Goal: Information Seeking & Learning: Understand process/instructions

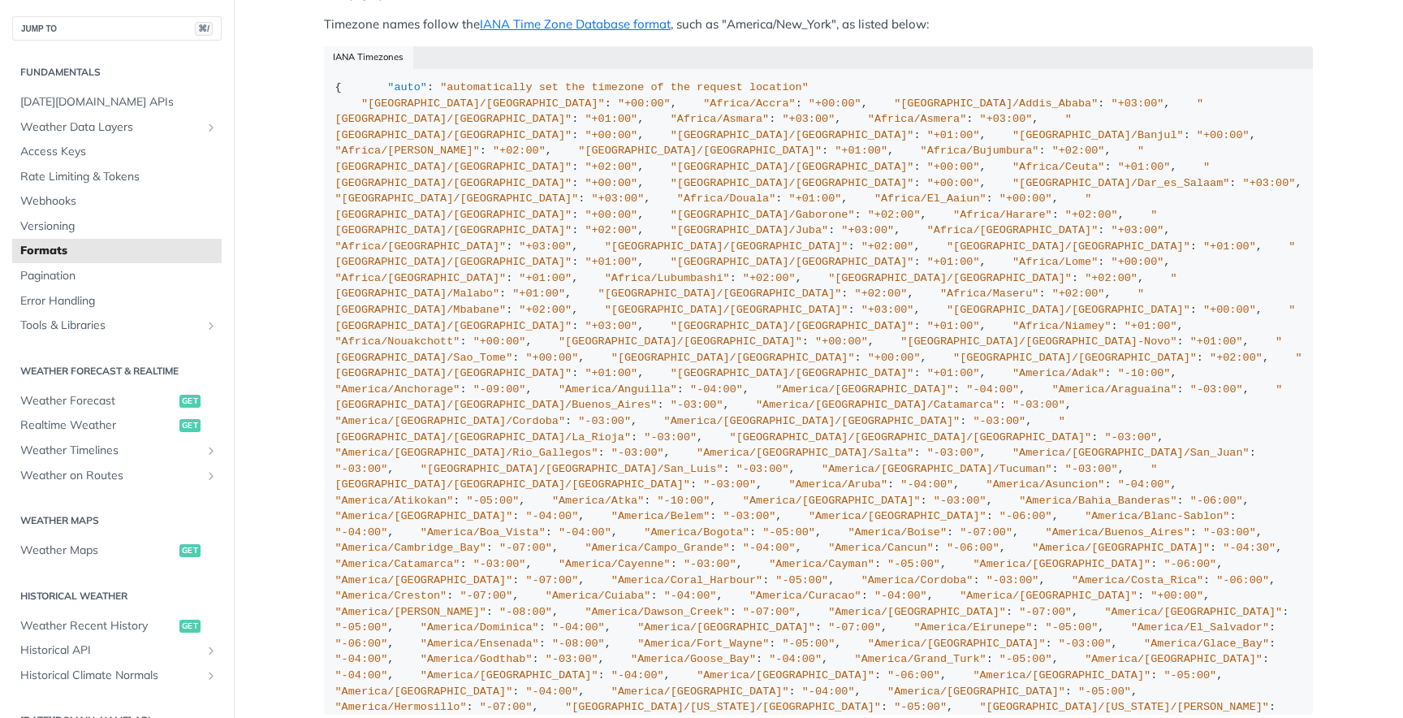
scroll to position [1363, 0]
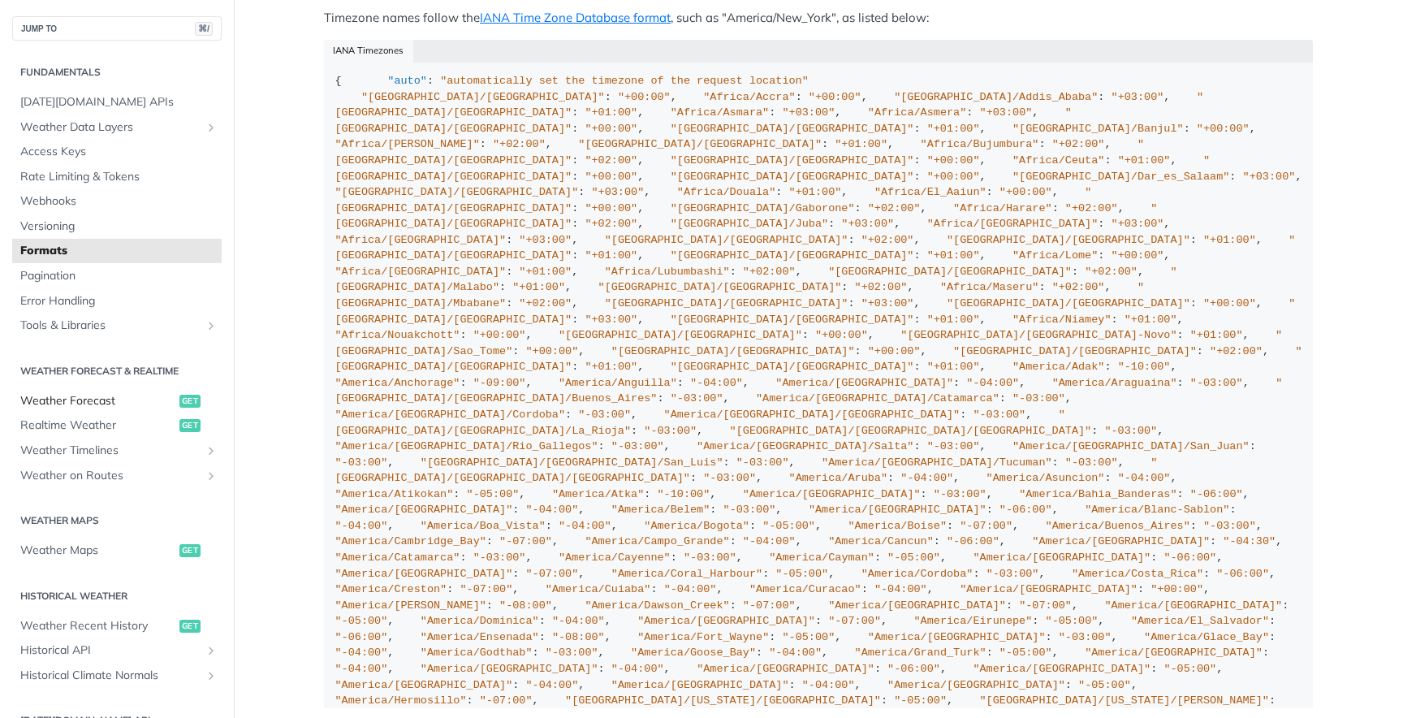
click at [106, 404] on span "Weather Forecast" at bounding box center [97, 401] width 155 height 16
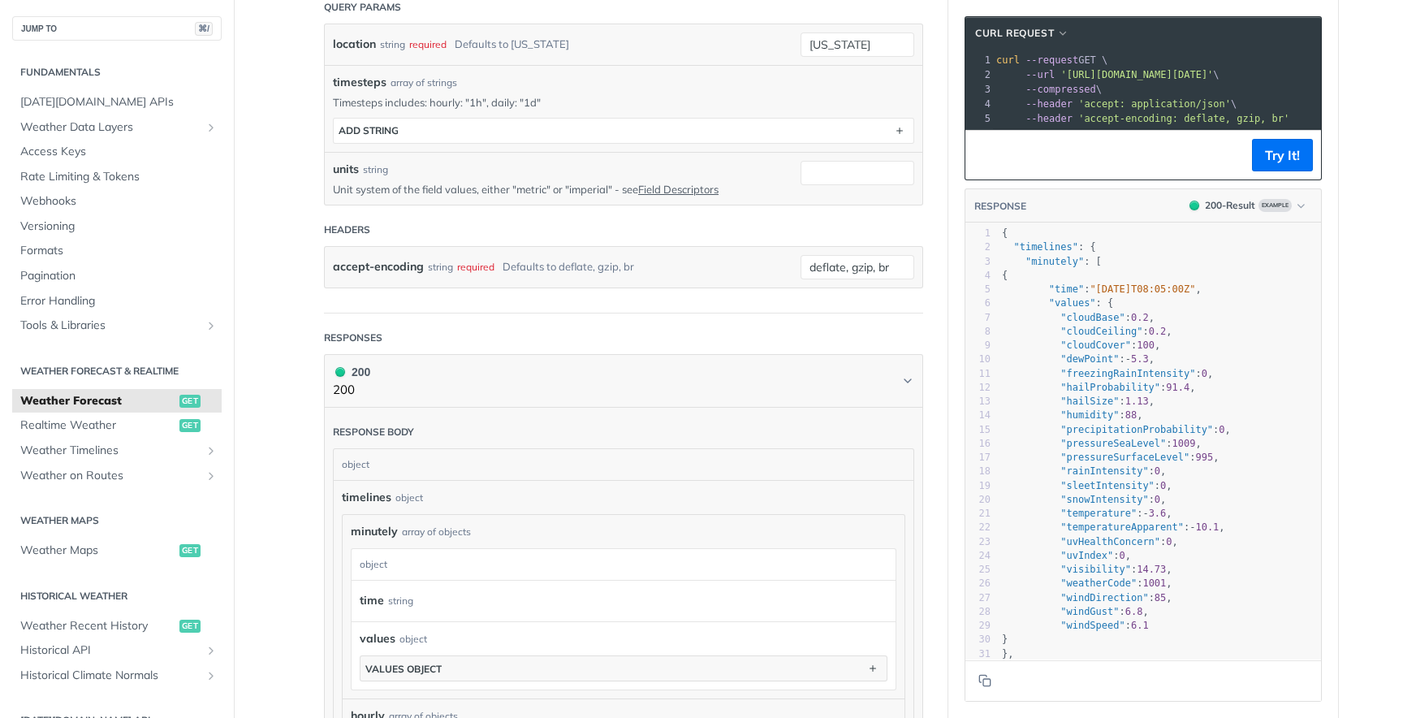
scroll to position [475, 0]
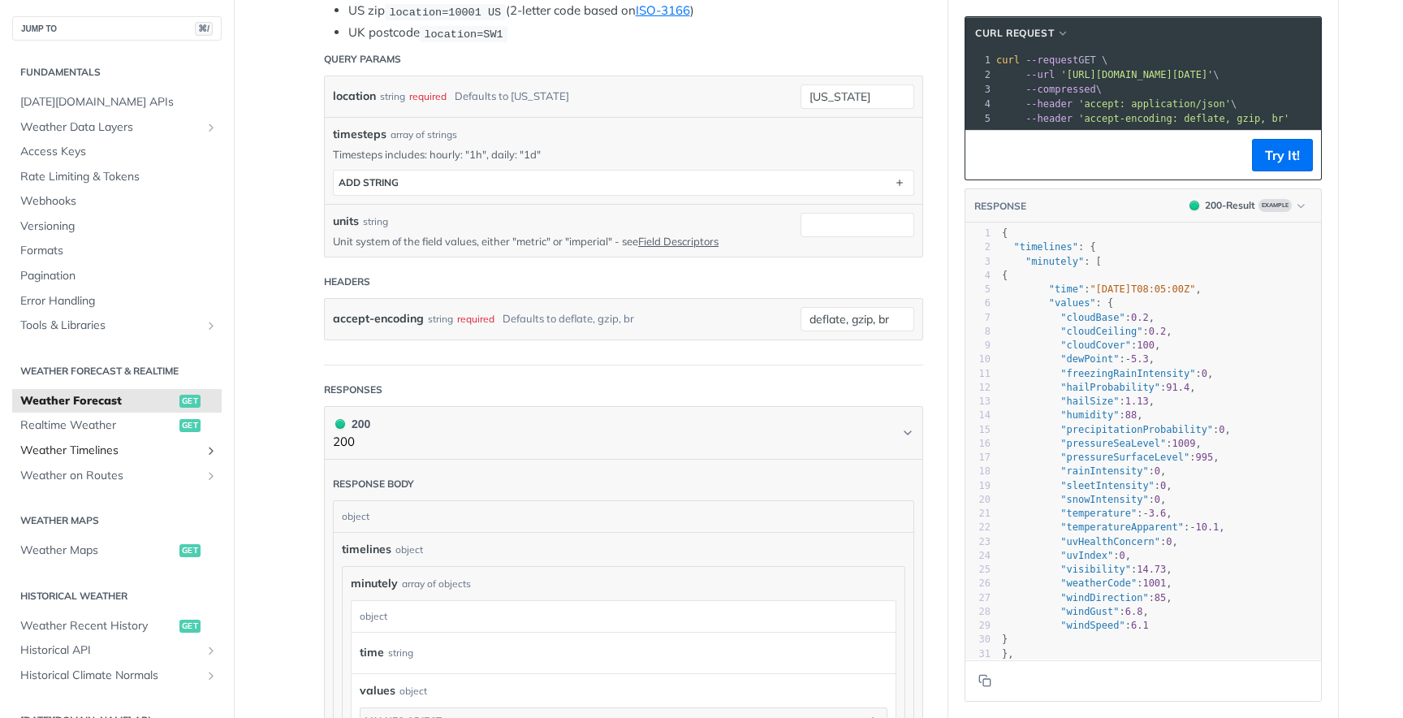
click at [70, 450] on span "Weather Timelines" at bounding box center [110, 451] width 180 height 16
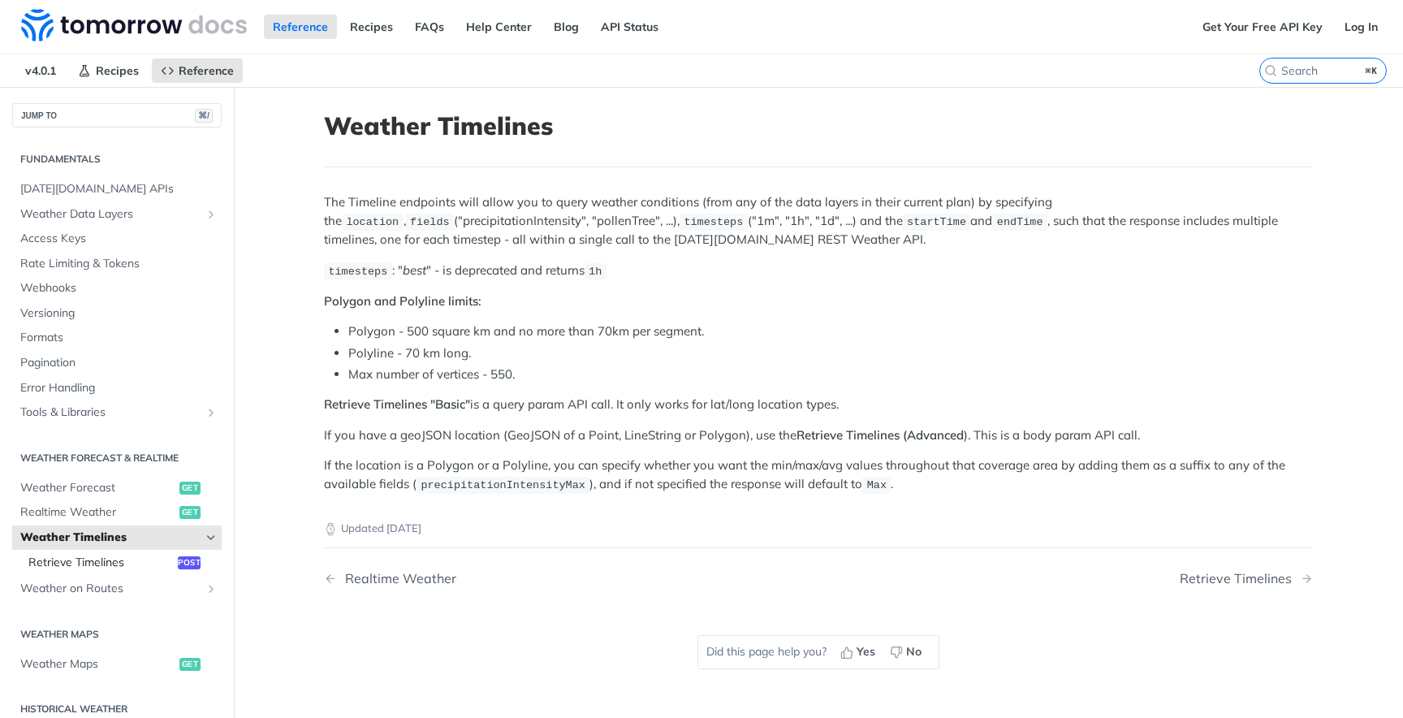
click at [104, 560] on span "Retrieve Timelines" at bounding box center [100, 563] width 145 height 16
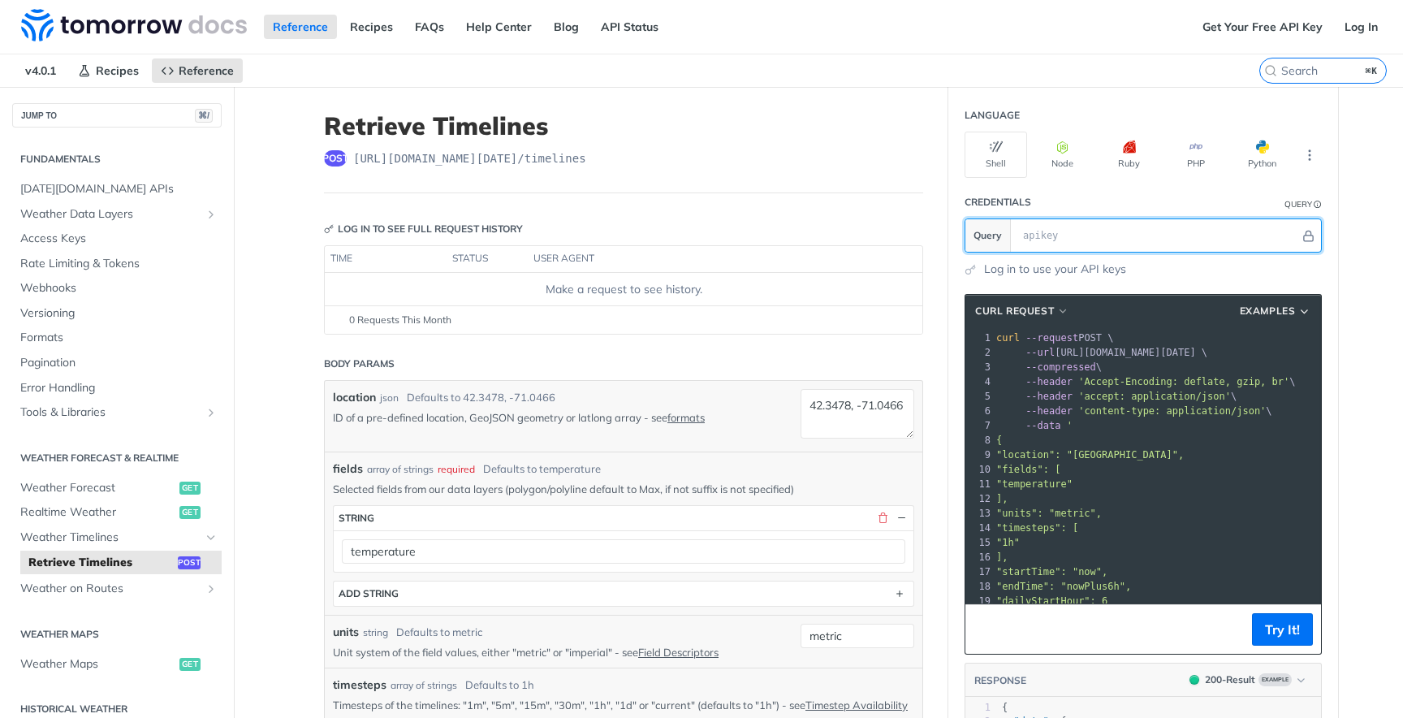
click at [1060, 235] on input "text" at bounding box center [1157, 235] width 285 height 32
paste input "vnD9syuqC3T3g9y1ZKlNPDg9rJ3J61Jt"
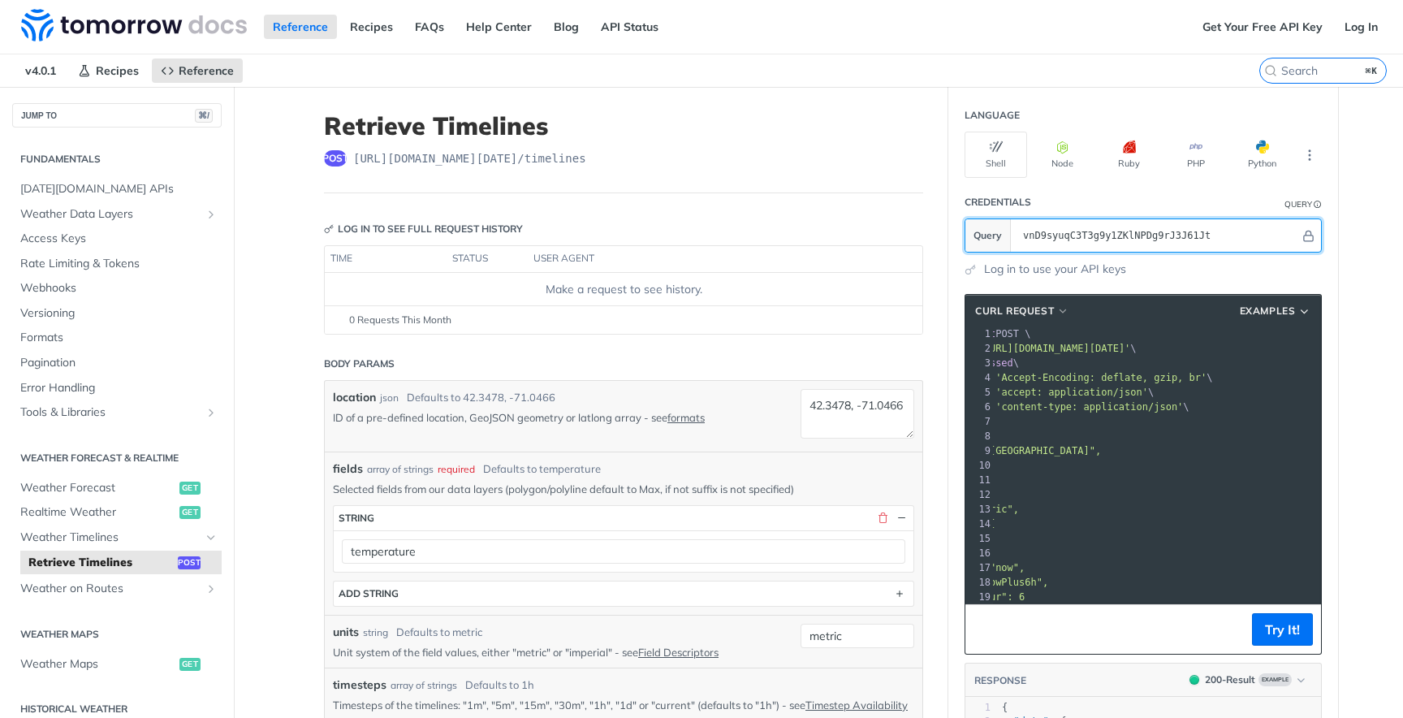
type input "vnD9syuqC3T3g9y1ZKlNPDg9rJ3J61Jt"
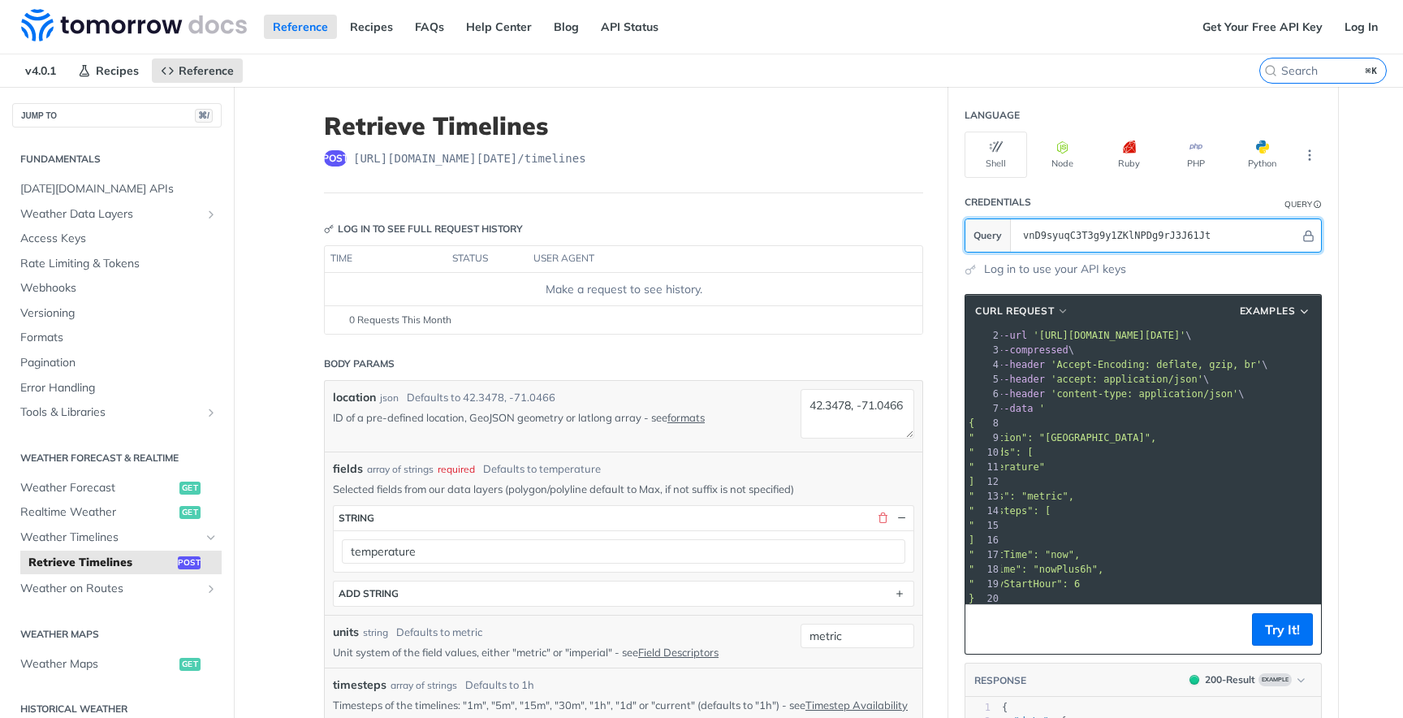
scroll to position [0, 16]
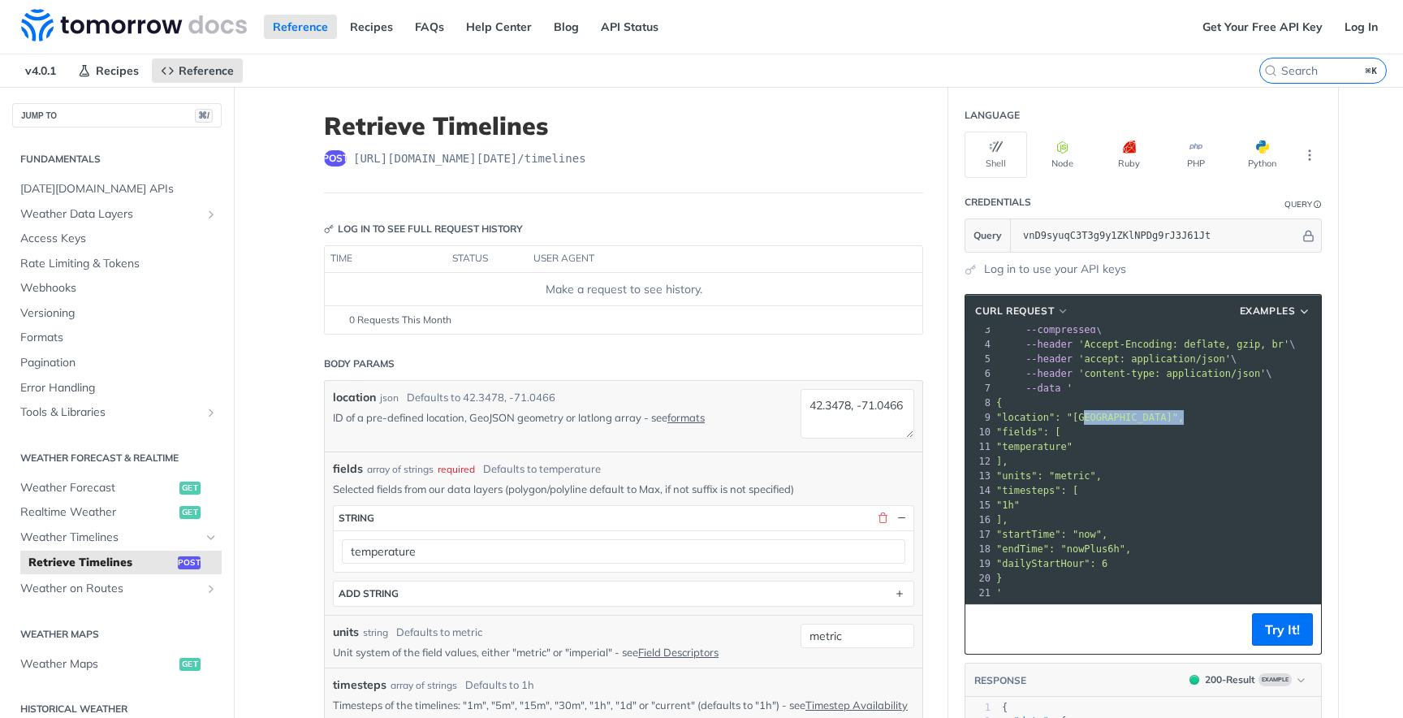
drag, startPoint x: 1084, startPoint y: 415, endPoint x: 1182, endPoint y: 419, distance: 98.3
click at [1182, 419] on span ""location": "[GEOGRAPHIC_DATA]"," at bounding box center [1090, 417] width 188 height 11
click at [1164, 412] on span ""location": "[GEOGRAPHIC_DATA]"," at bounding box center [1090, 417] width 188 height 11
click at [1094, 414] on span ""location": "[GEOGRAPHIC_DATA]"," at bounding box center [1090, 417] width 188 height 11
click at [1295, 629] on button "Try It!" at bounding box center [1282, 629] width 61 height 32
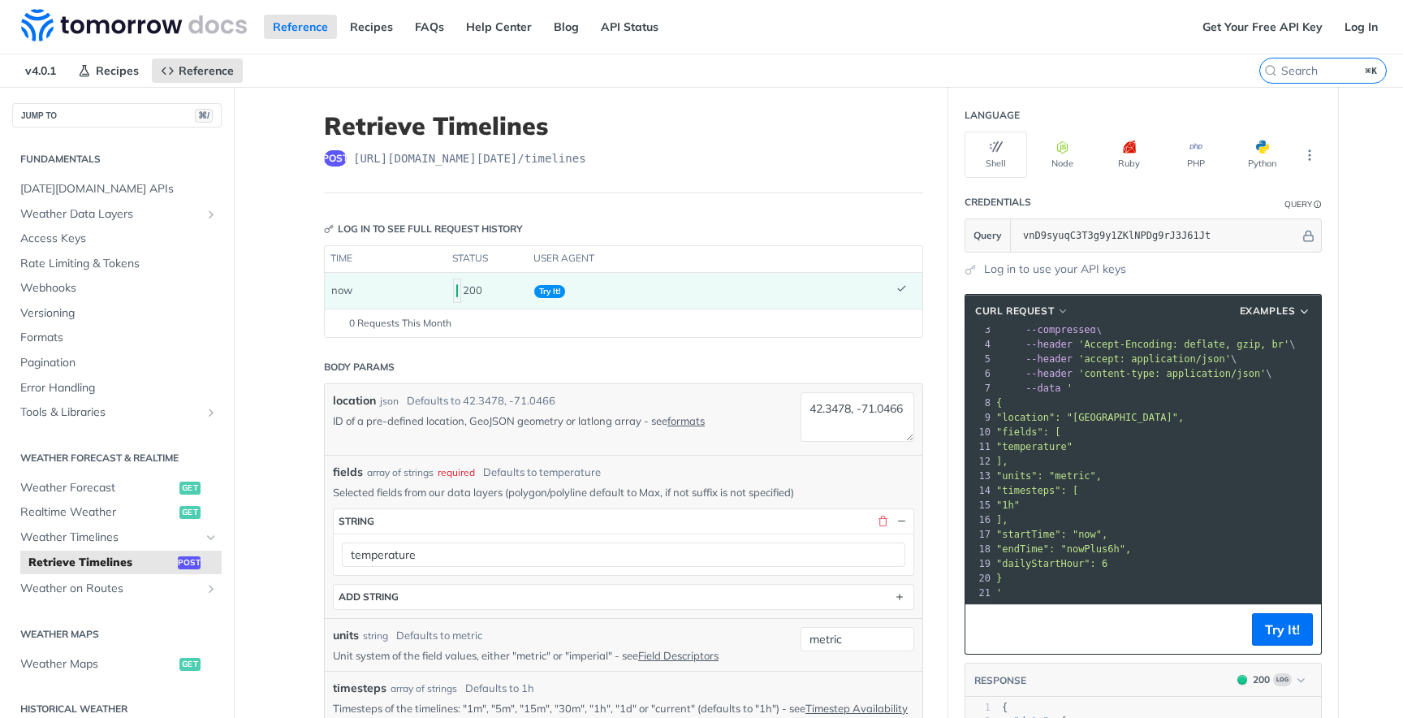
click at [1159, 412] on span ""location": "[GEOGRAPHIC_DATA]"," at bounding box center [1090, 417] width 188 height 11
click at [1046, 421] on span ""location": "[GEOGRAPHIC_DATA]"," at bounding box center [1090, 417] width 188 height 11
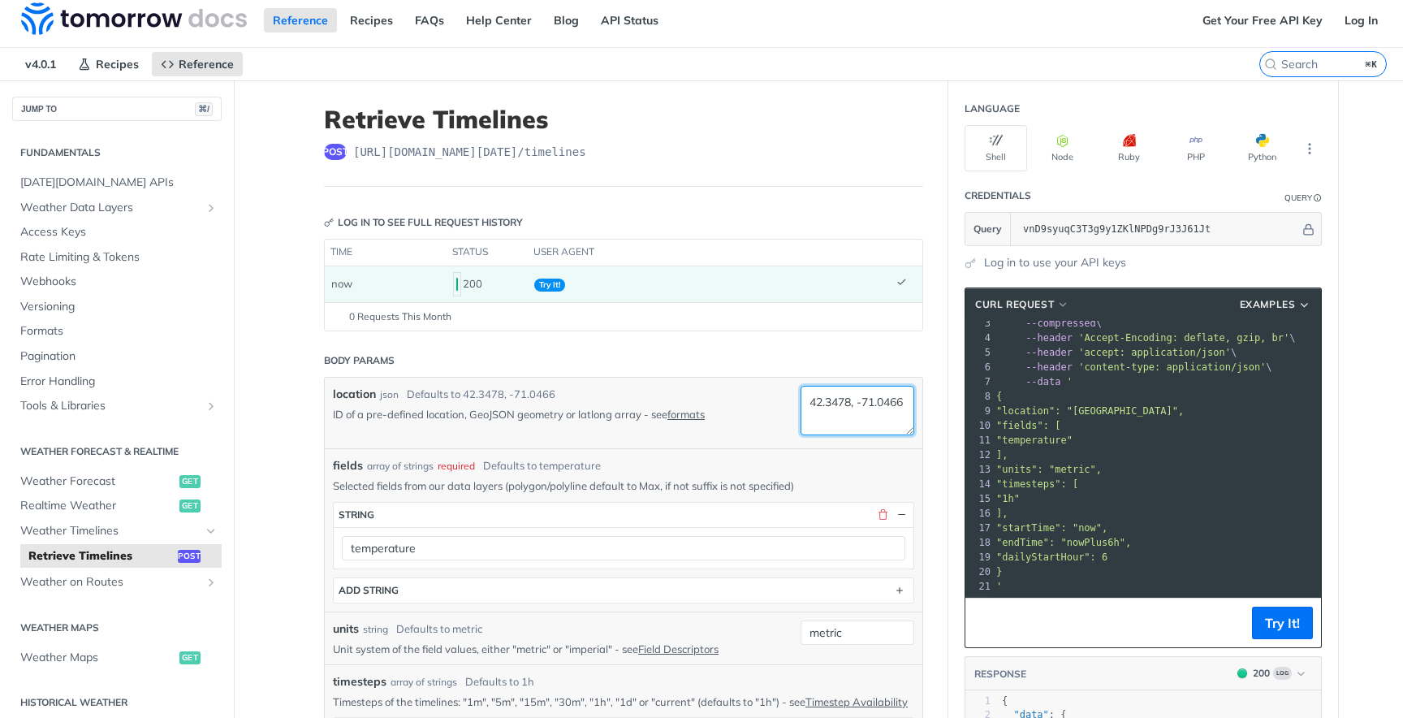
drag, startPoint x: 812, startPoint y: 402, endPoint x: 892, endPoint y: 417, distance: 80.9
click at [892, 417] on textarea "42.3478, -71.0466" at bounding box center [858, 411] width 114 height 50
paste textarea "37.566735332555815, -77.44210283457711"
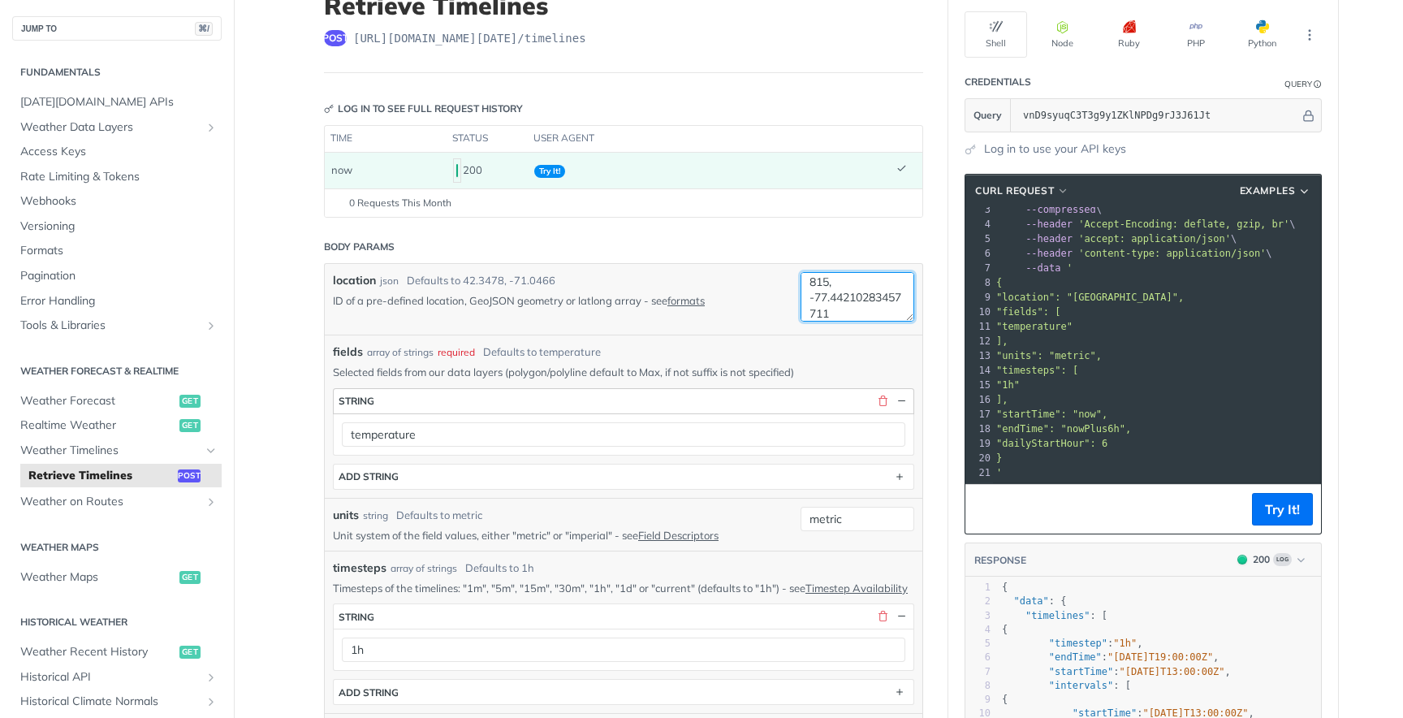
type textarea "37.566735332555815, -77.44210283457711"
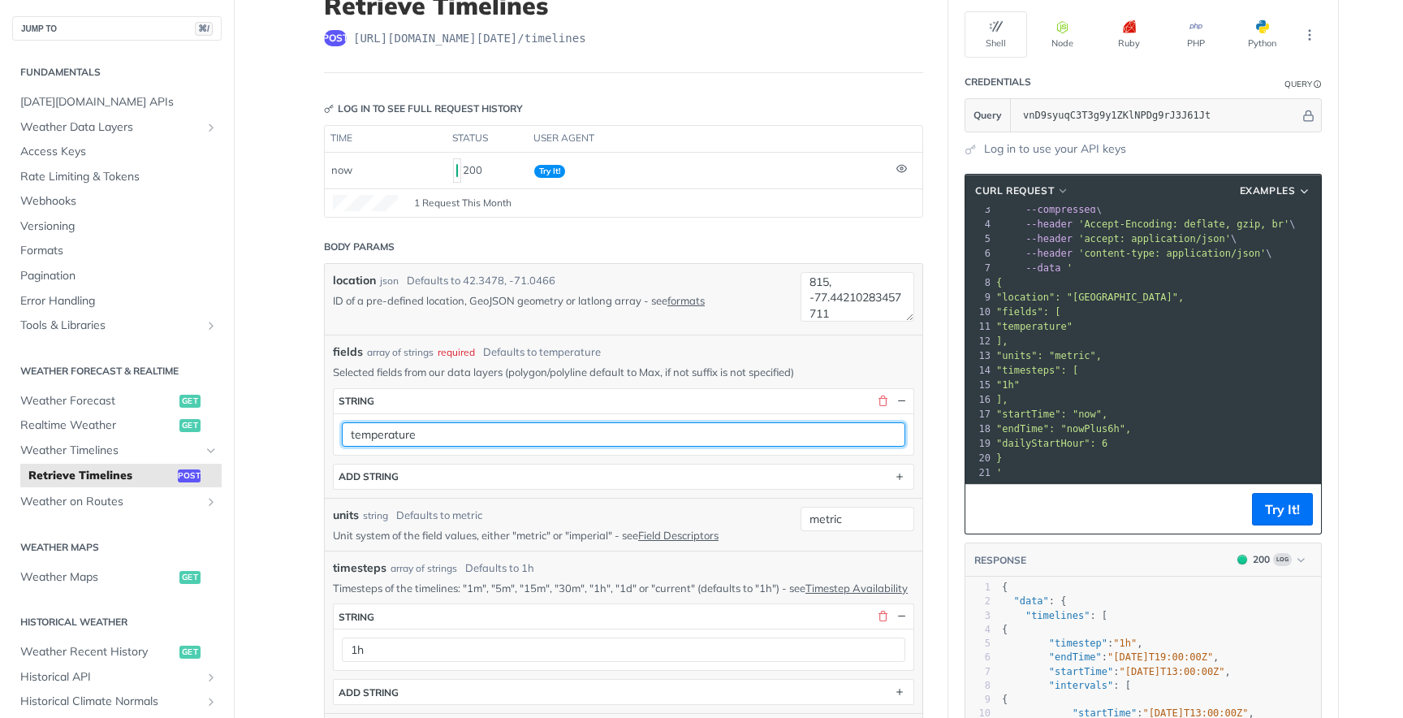
click at [439, 431] on input "temperature" at bounding box center [624, 434] width 564 height 24
paste input "Max"
type input "temperatureMax"
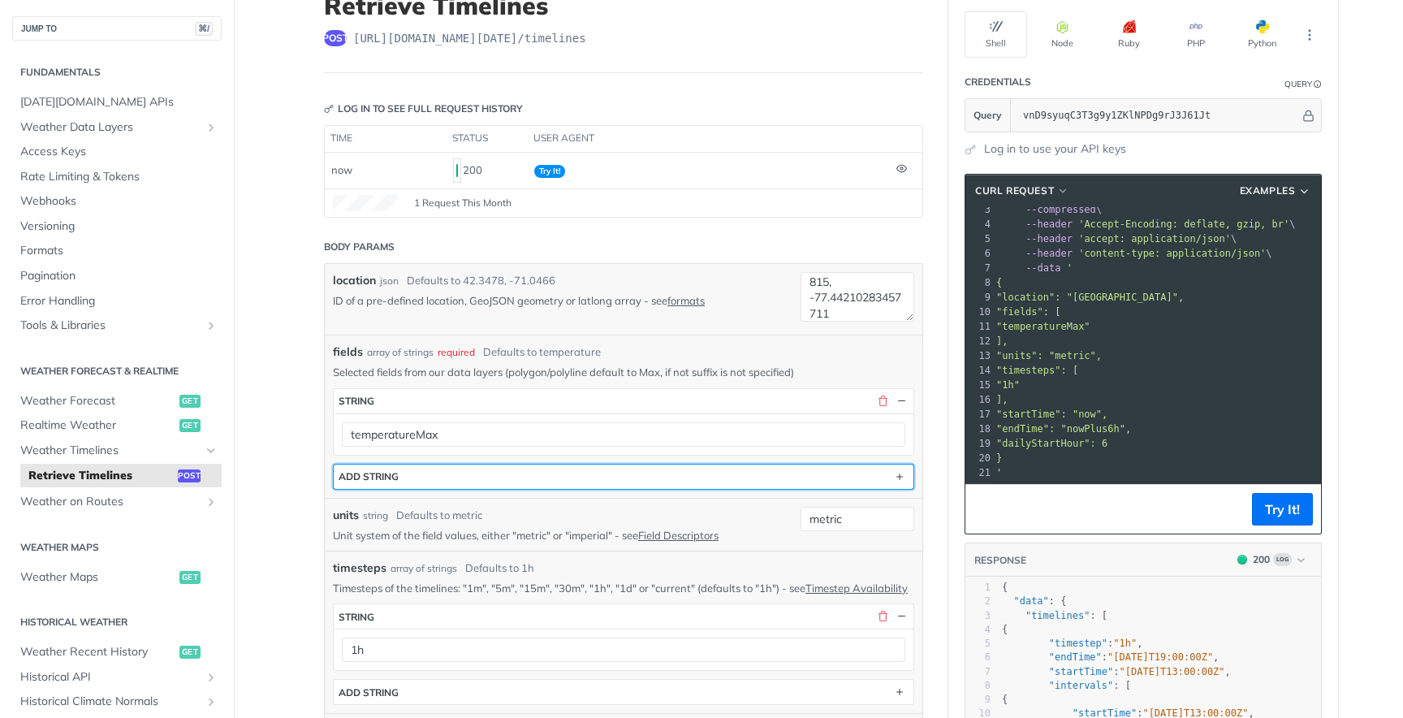
click at [434, 474] on button "ADD string" at bounding box center [624, 476] width 580 height 24
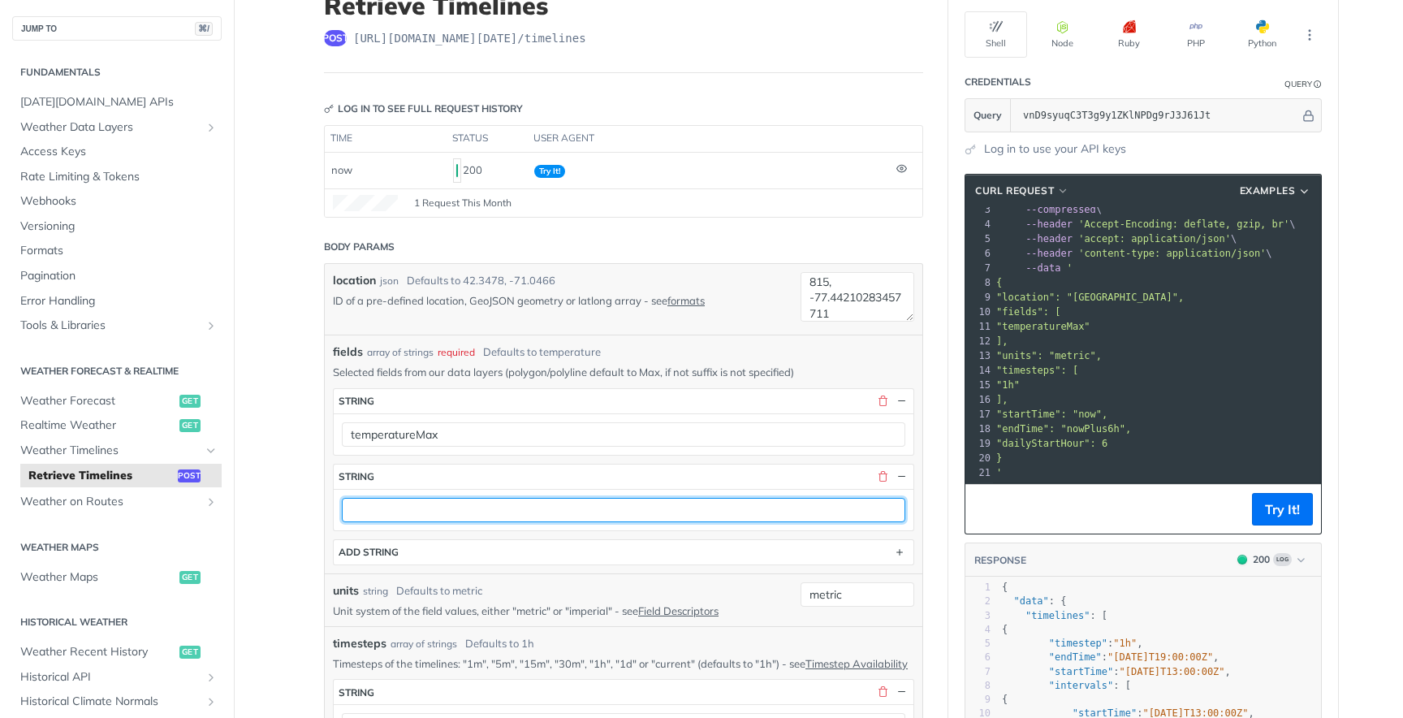
click at [403, 514] on input "text" at bounding box center [624, 510] width 564 height 24
paste input "temperatureMin"
type input "temperatureMin"
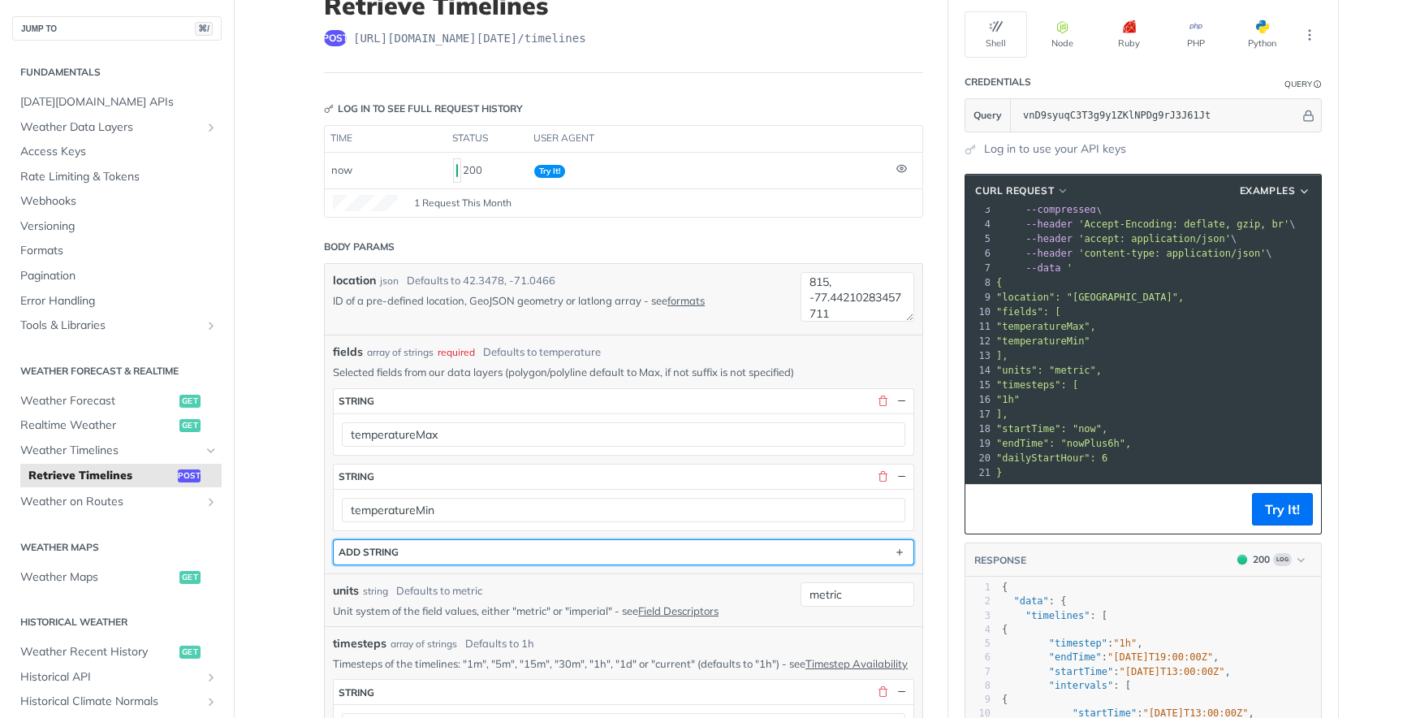
click at [426, 550] on button "ADD string" at bounding box center [624, 552] width 580 height 24
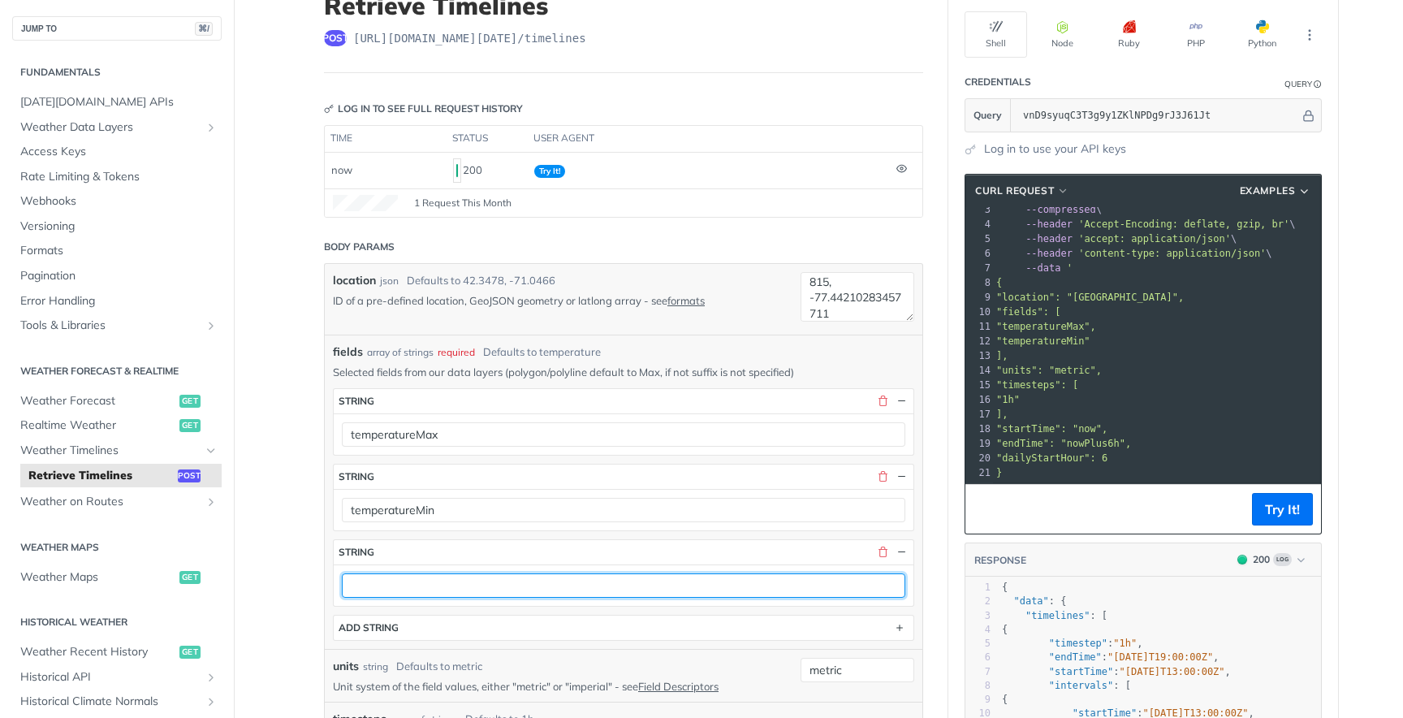
click at [384, 581] on input "text" at bounding box center [624, 585] width 564 height 24
paste input "weatherCodeDay"
type input "weatherCodeDay"
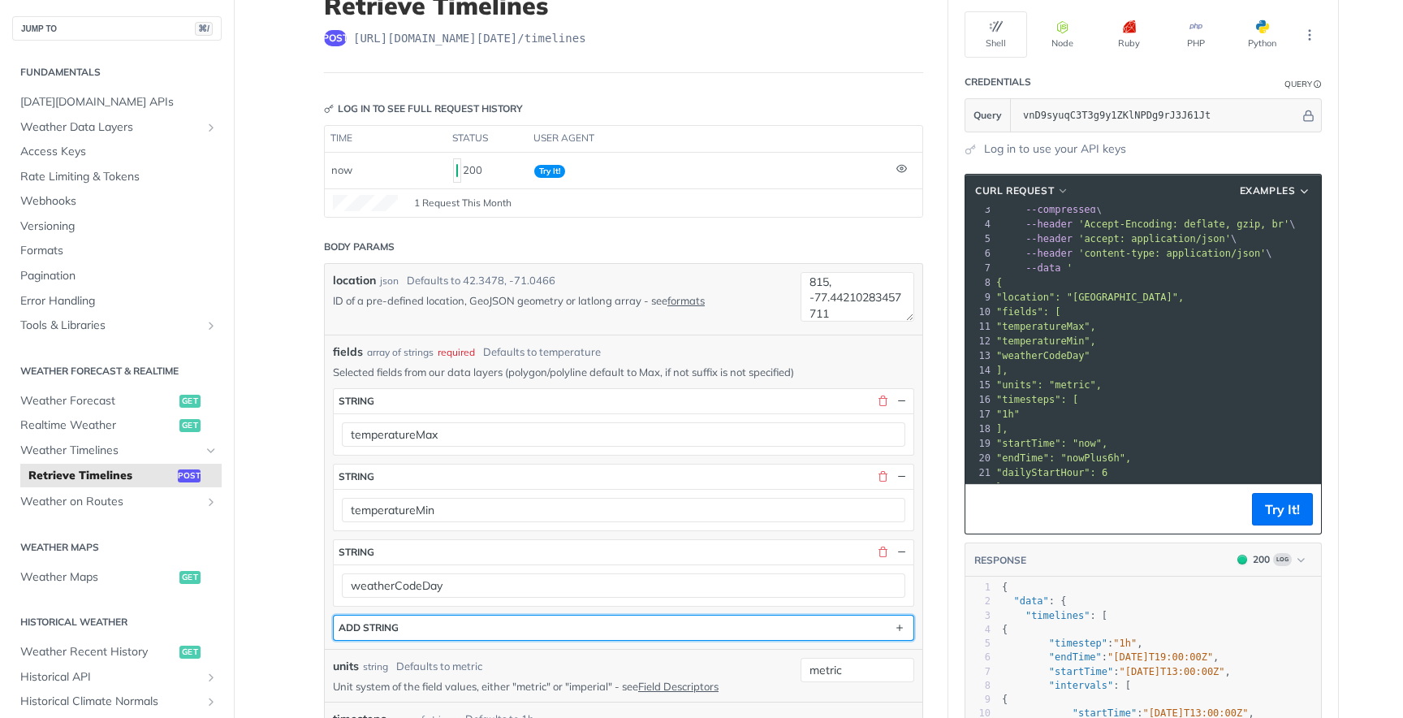
click at [392, 629] on div "ADD string" at bounding box center [369, 627] width 60 height 12
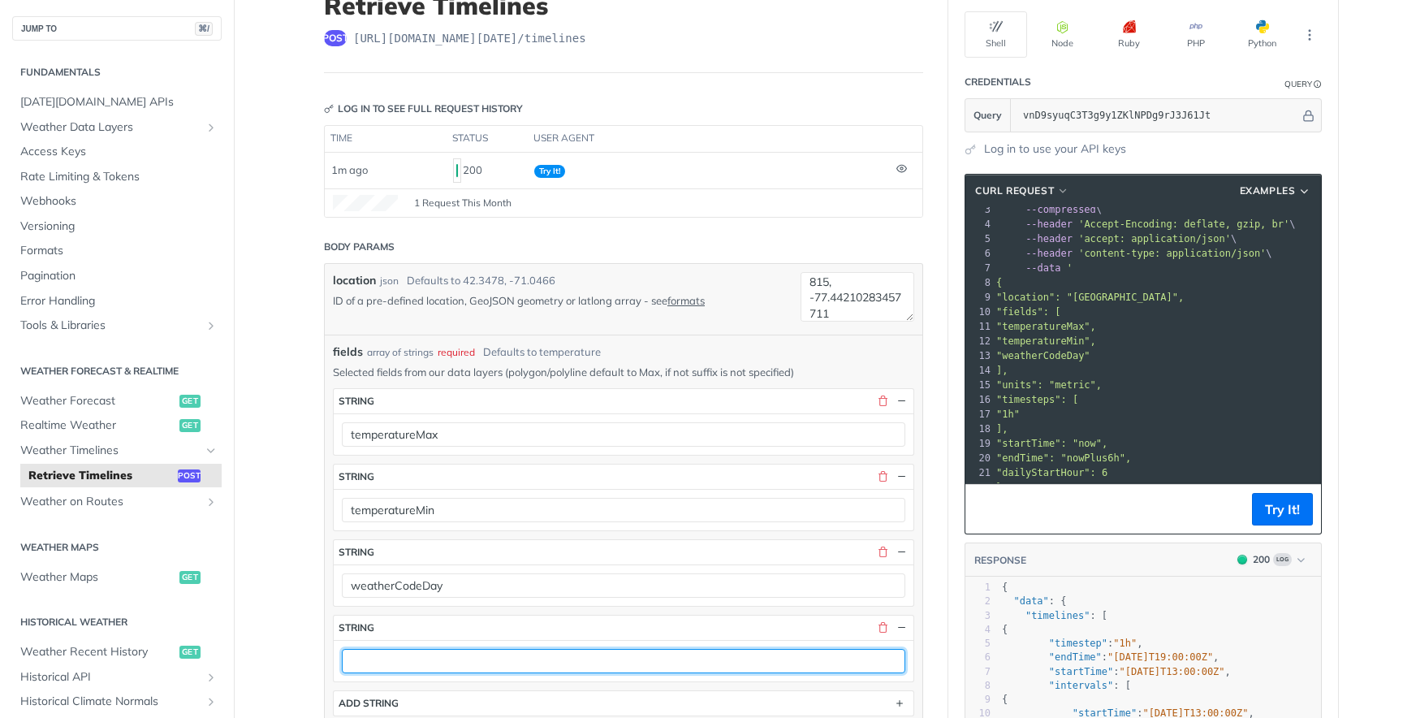
click at [430, 666] on input "text" at bounding box center [624, 661] width 564 height 24
paste input "weatherCodeNight"
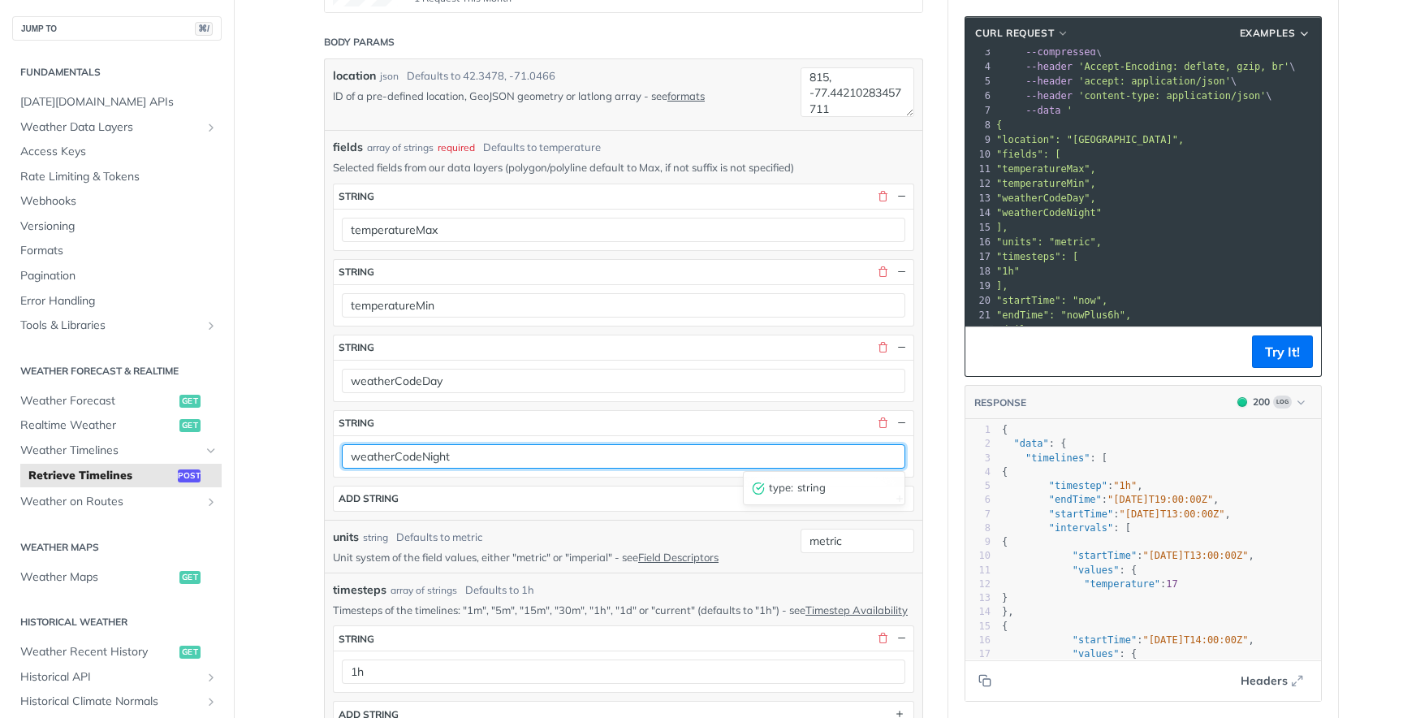
scroll to position [343, 0]
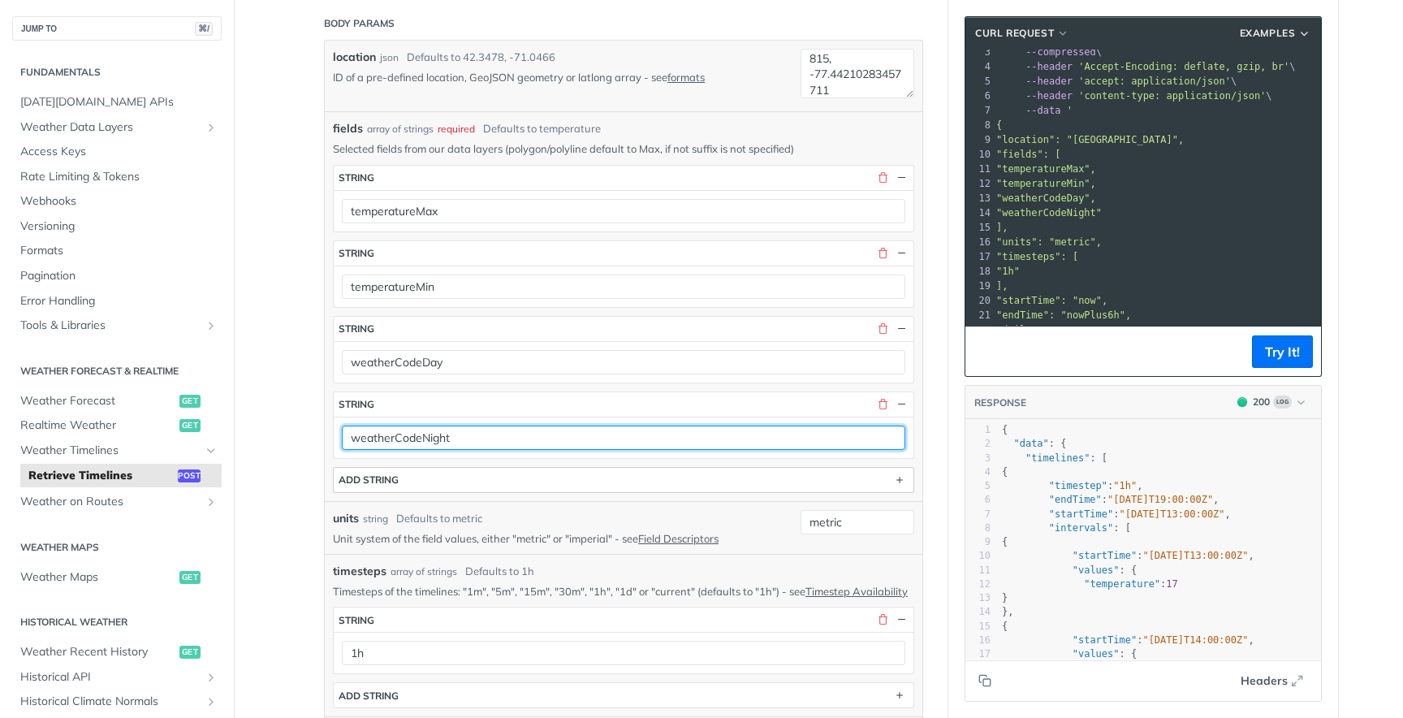
type input "weatherCodeNight"
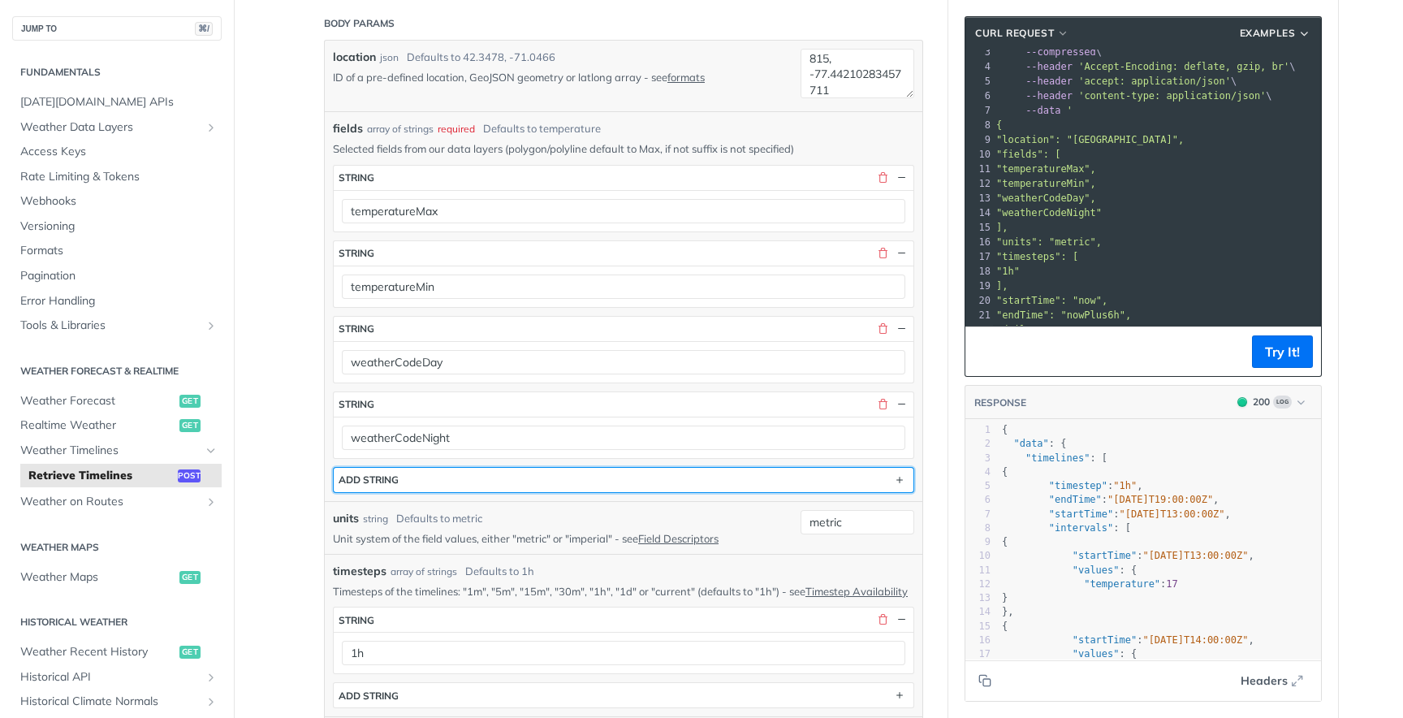
click at [463, 485] on button "ADD string" at bounding box center [624, 480] width 580 height 24
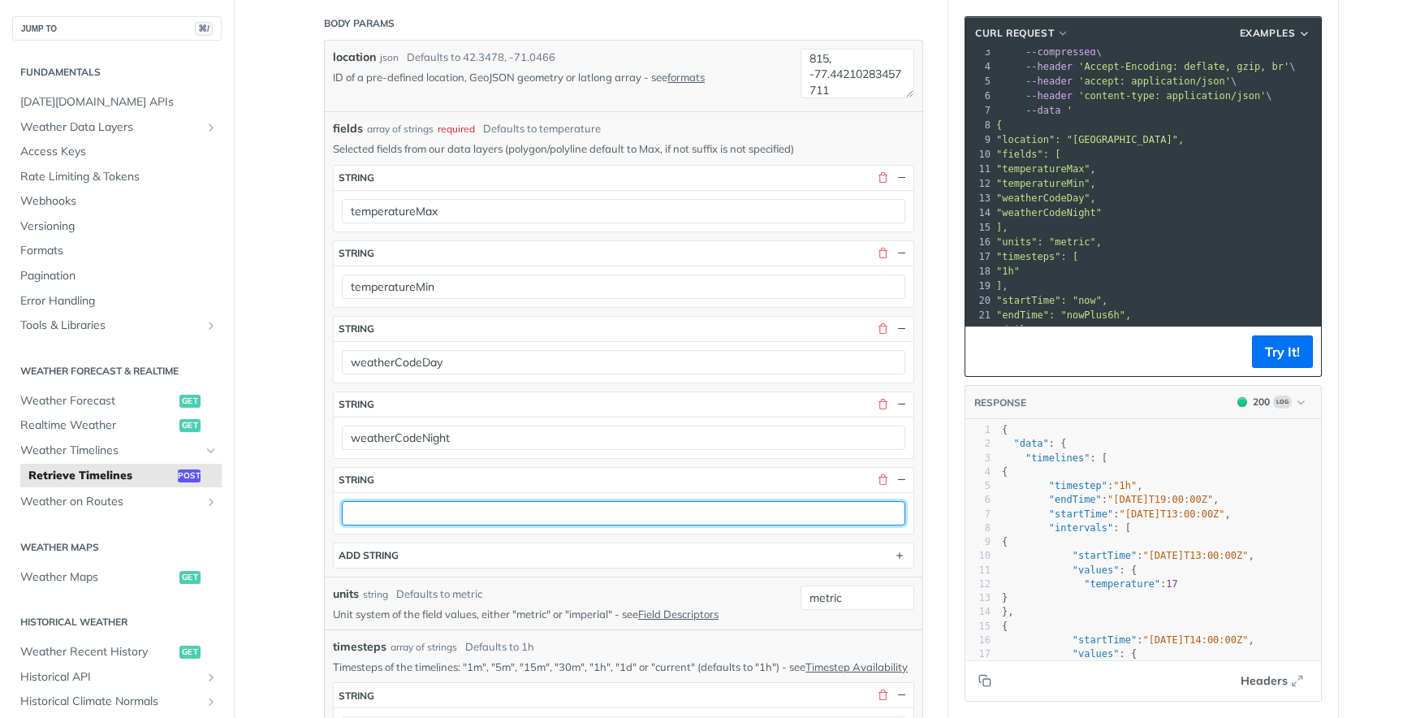
click at [440, 514] on input "text" at bounding box center [624, 513] width 564 height 24
paste input "weatherCode"
type input "weatherCode"
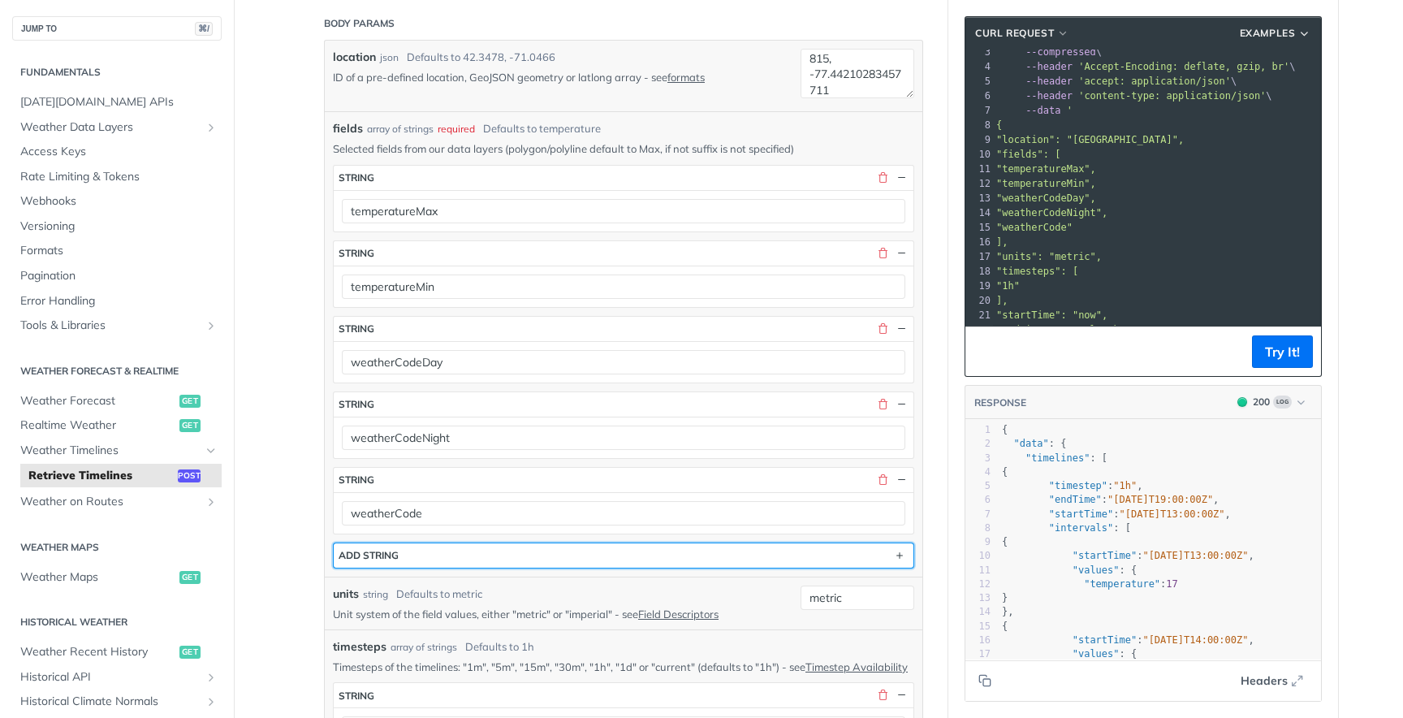
click at [424, 546] on button "ADD string" at bounding box center [624, 555] width 580 height 24
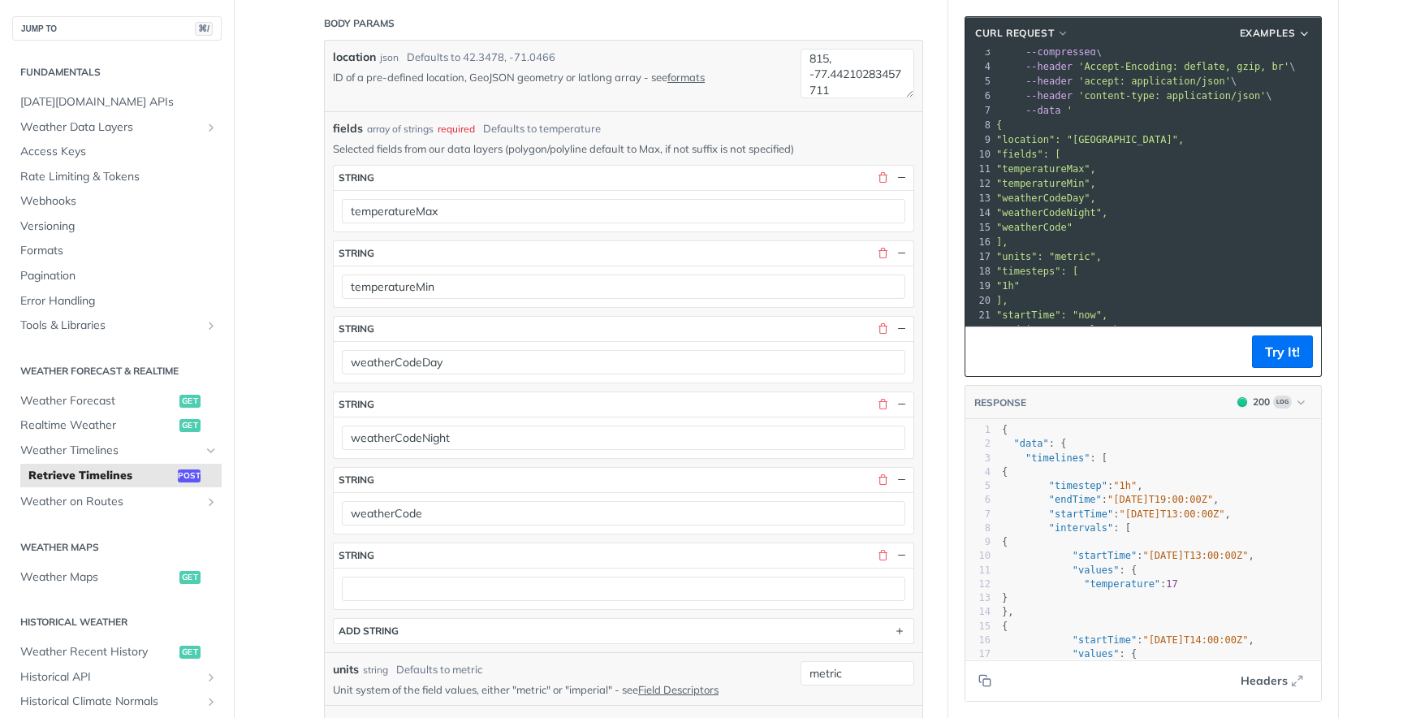
click at [415, 603] on div at bounding box center [624, 588] width 580 height 41
click at [416, 603] on div at bounding box center [624, 588] width 580 height 41
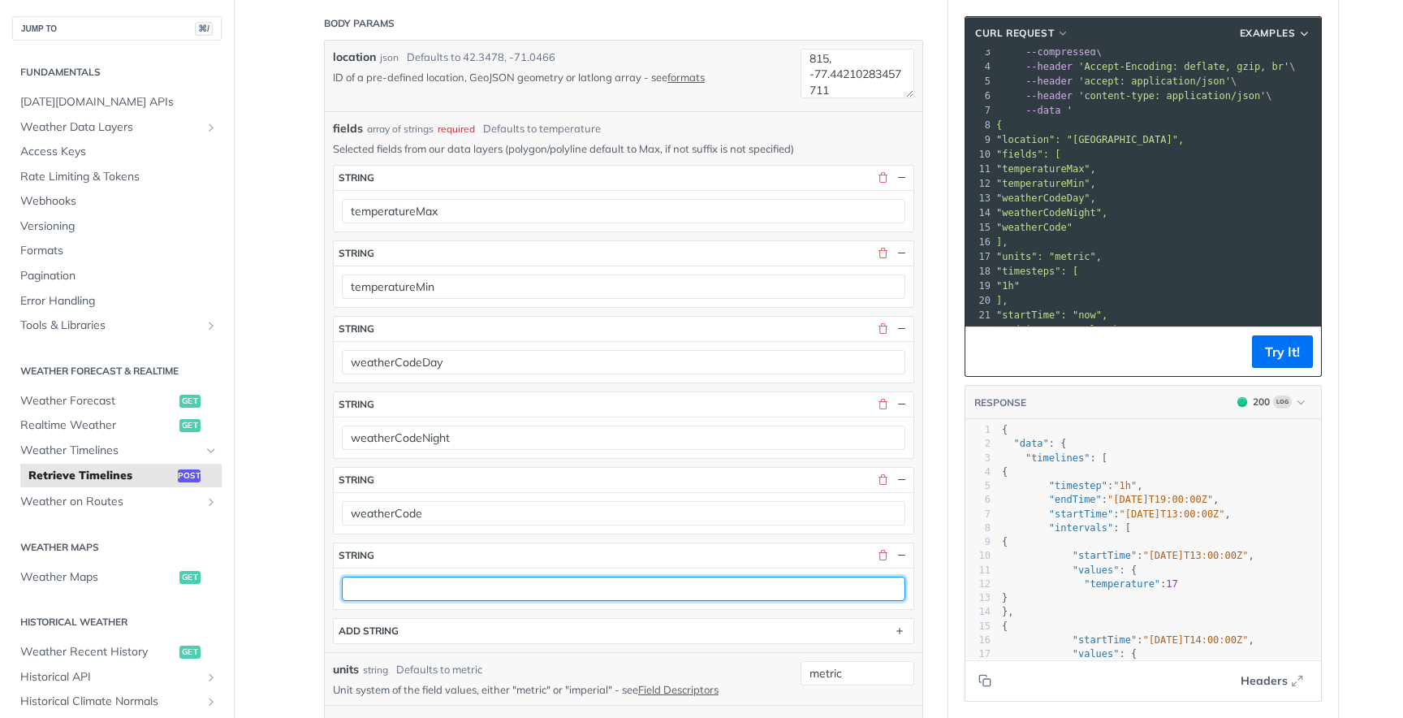
click at [424, 594] on input "text" at bounding box center [624, 589] width 564 height 24
paste input "precipitationProbability"
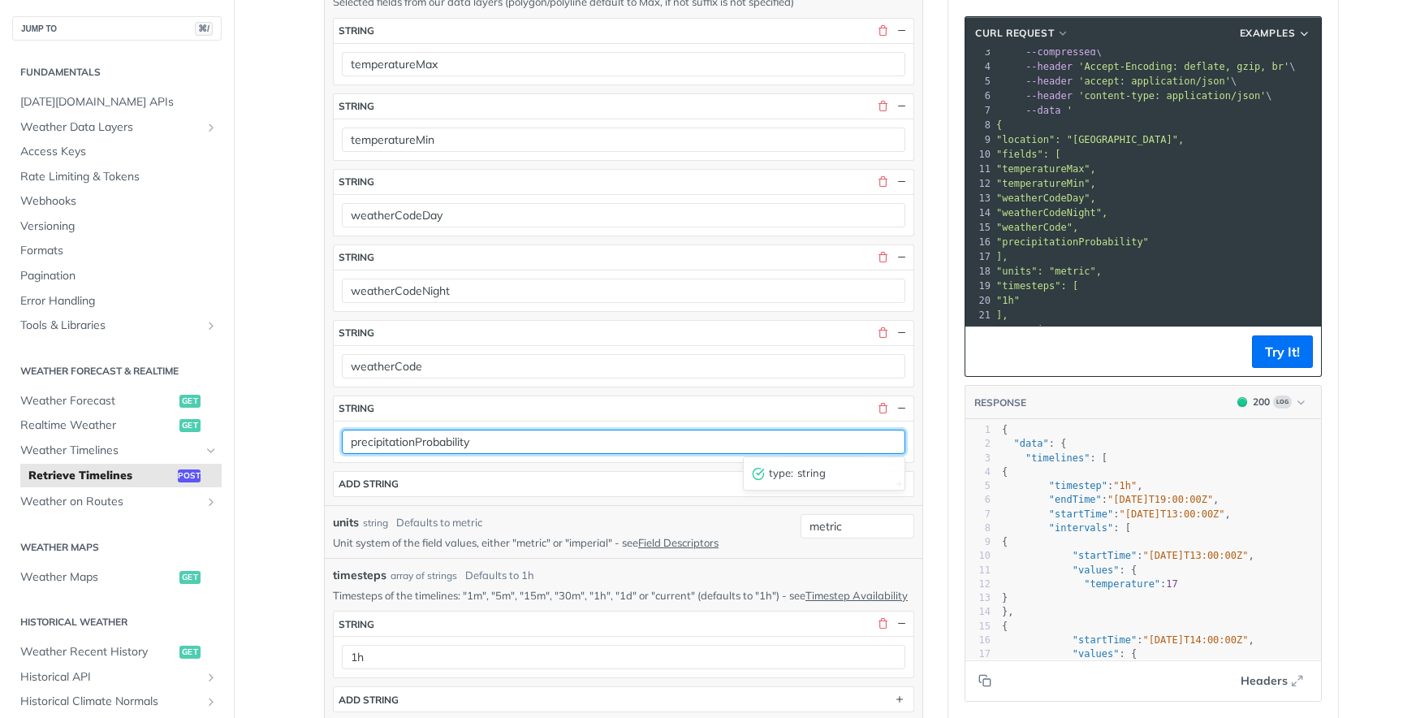
scroll to position [493, 0]
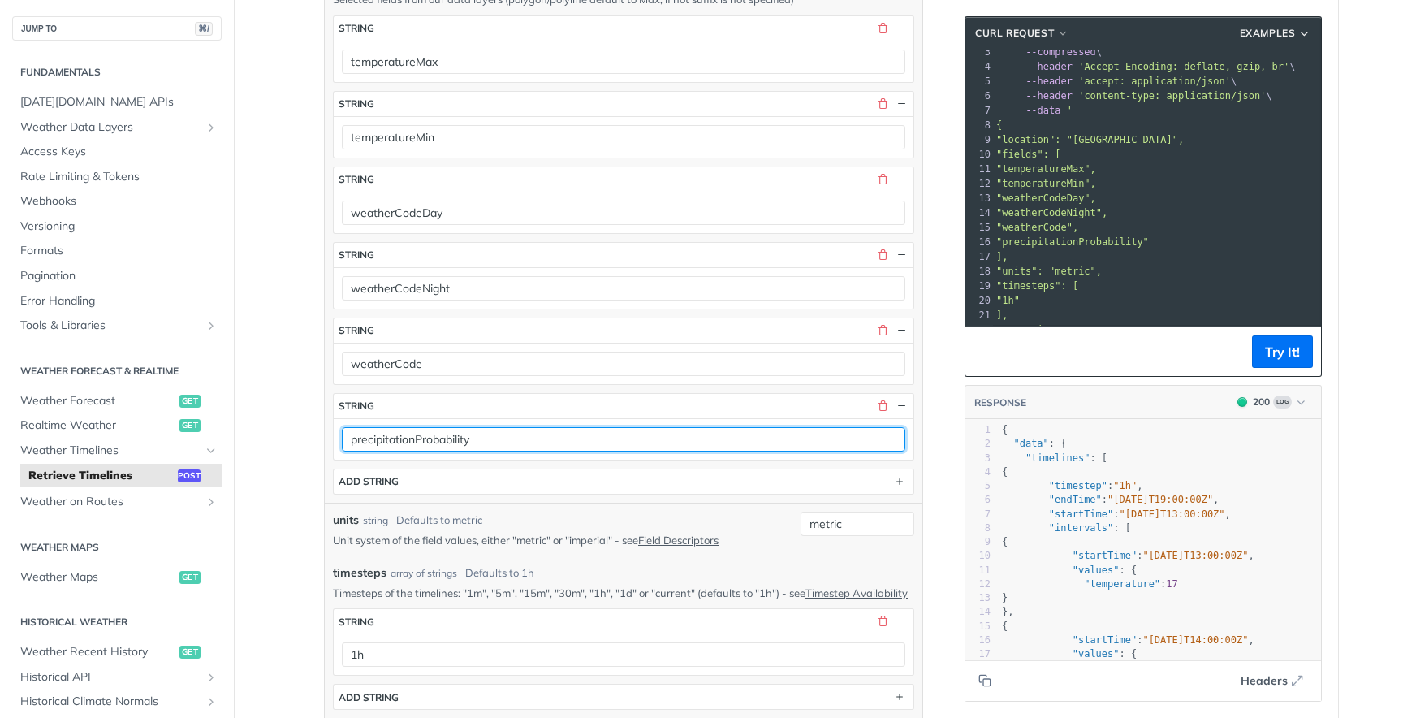
type input "precipitationProbability"
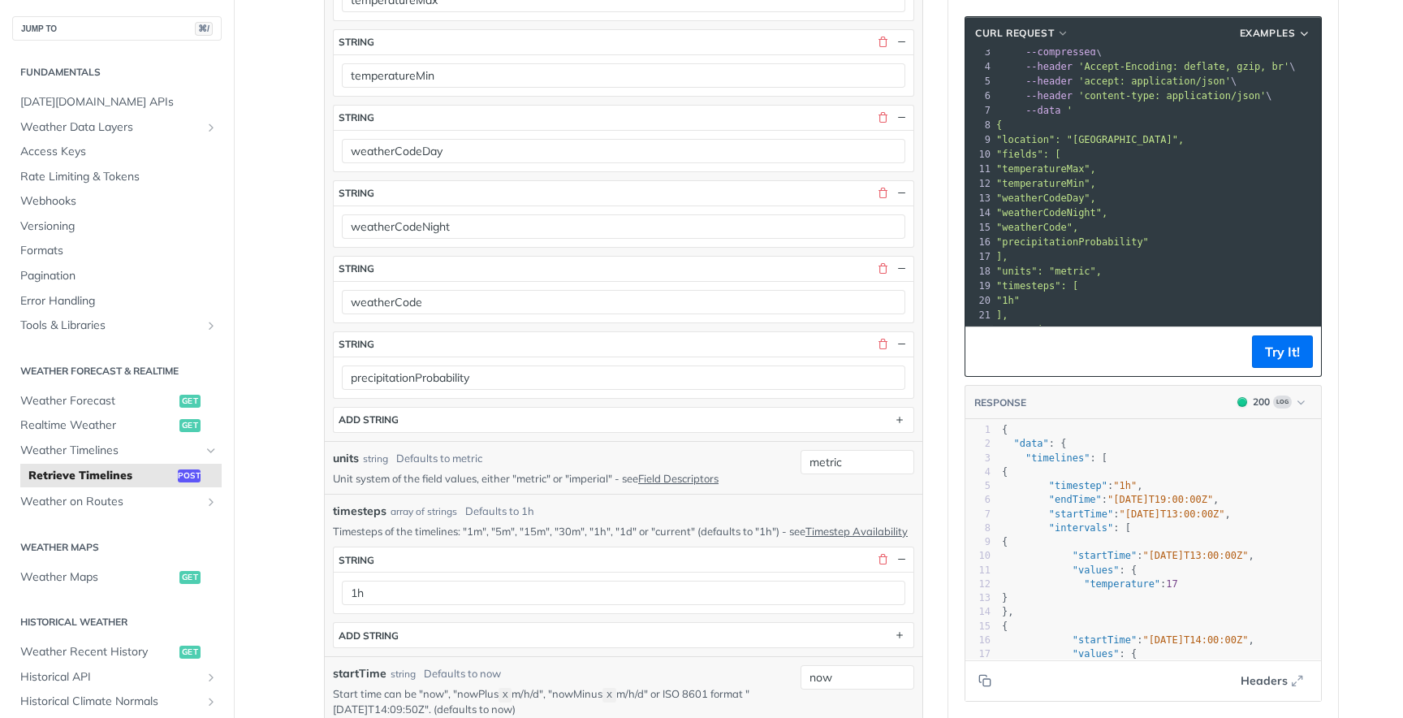
scroll to position [574, 0]
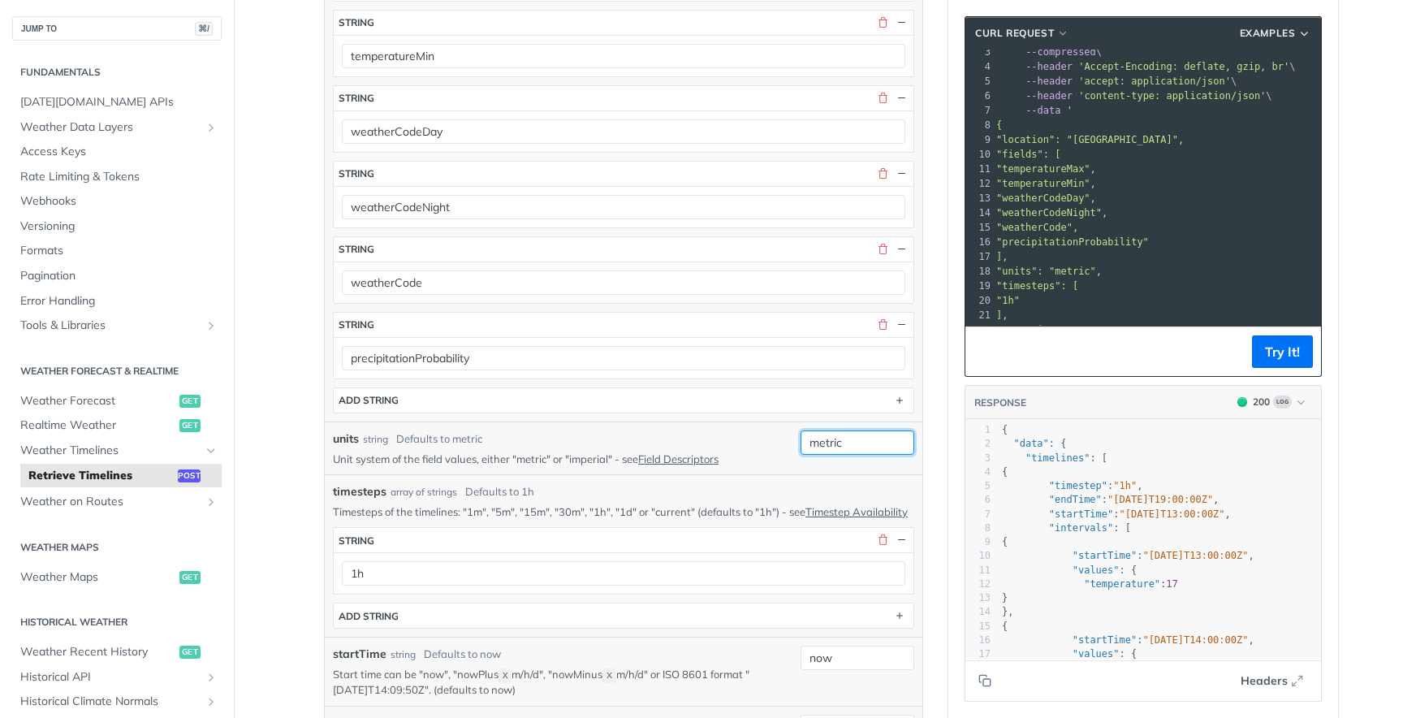
click at [859, 443] on input "metric" at bounding box center [858, 442] width 114 height 24
paste input "imperial"
type input "imperial"
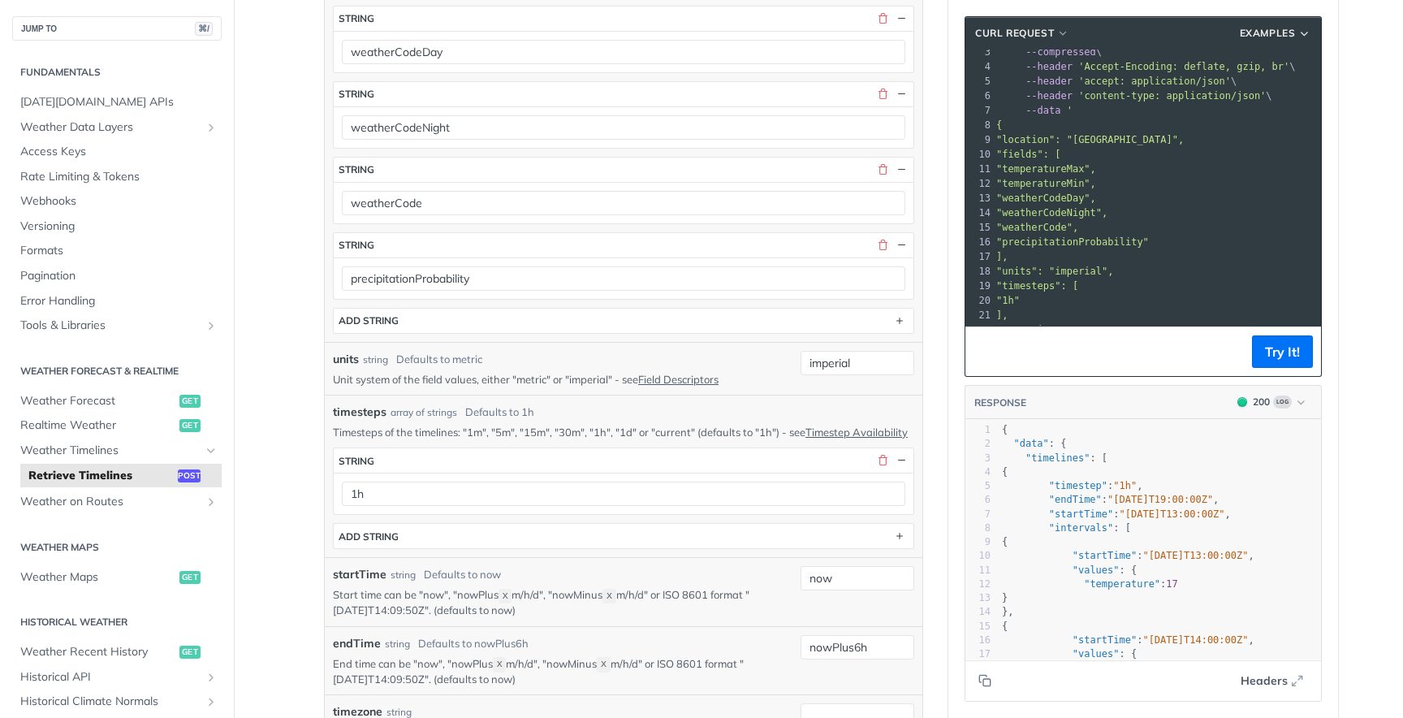
scroll to position [655, 0]
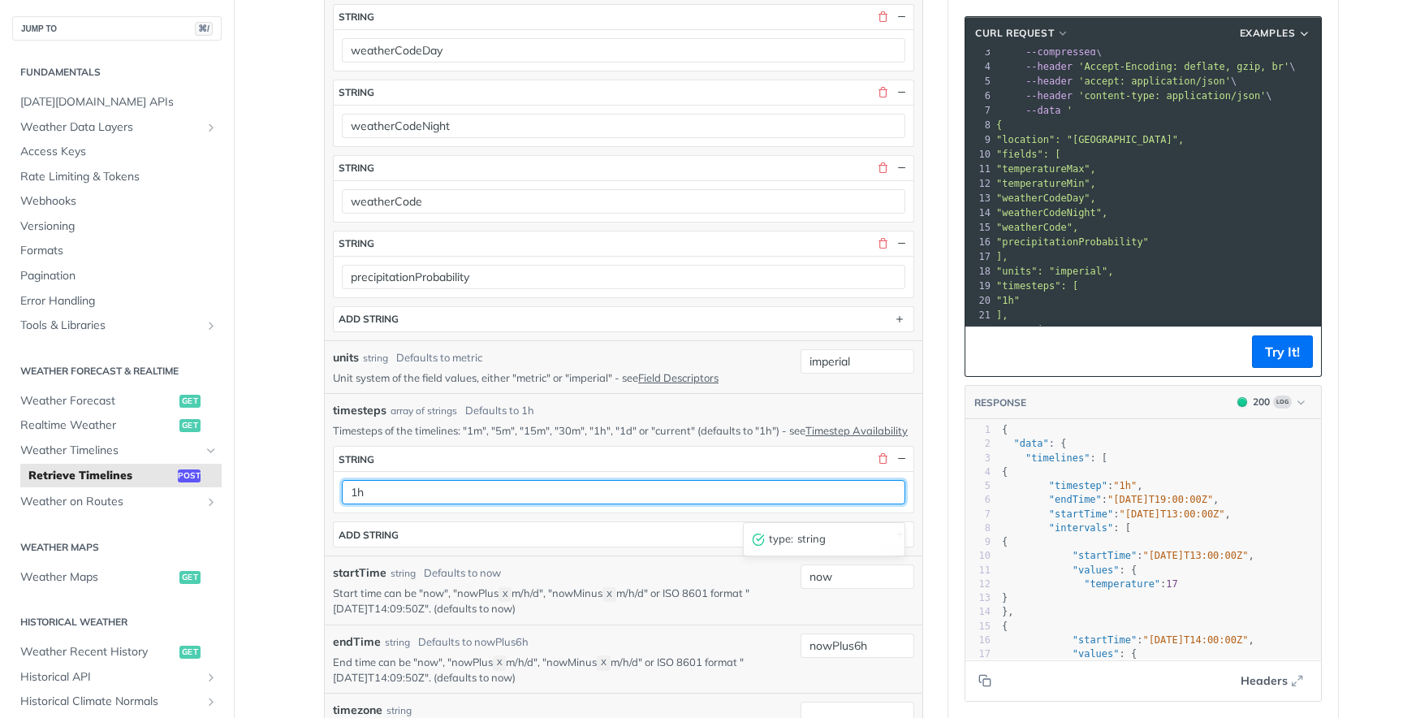
click at [600, 504] on input "1h" at bounding box center [624, 492] width 564 height 24
type input "1d"
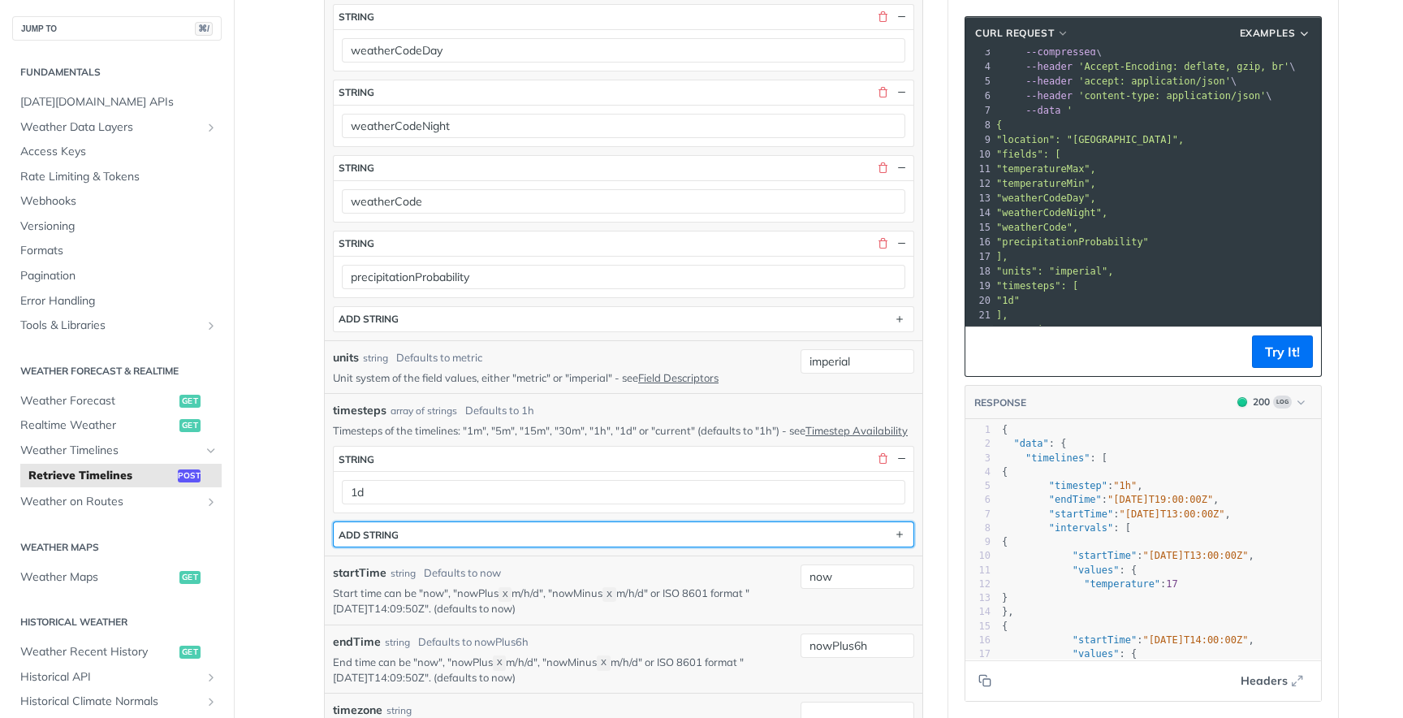
click at [629, 546] on button "ADD string" at bounding box center [624, 534] width 580 height 24
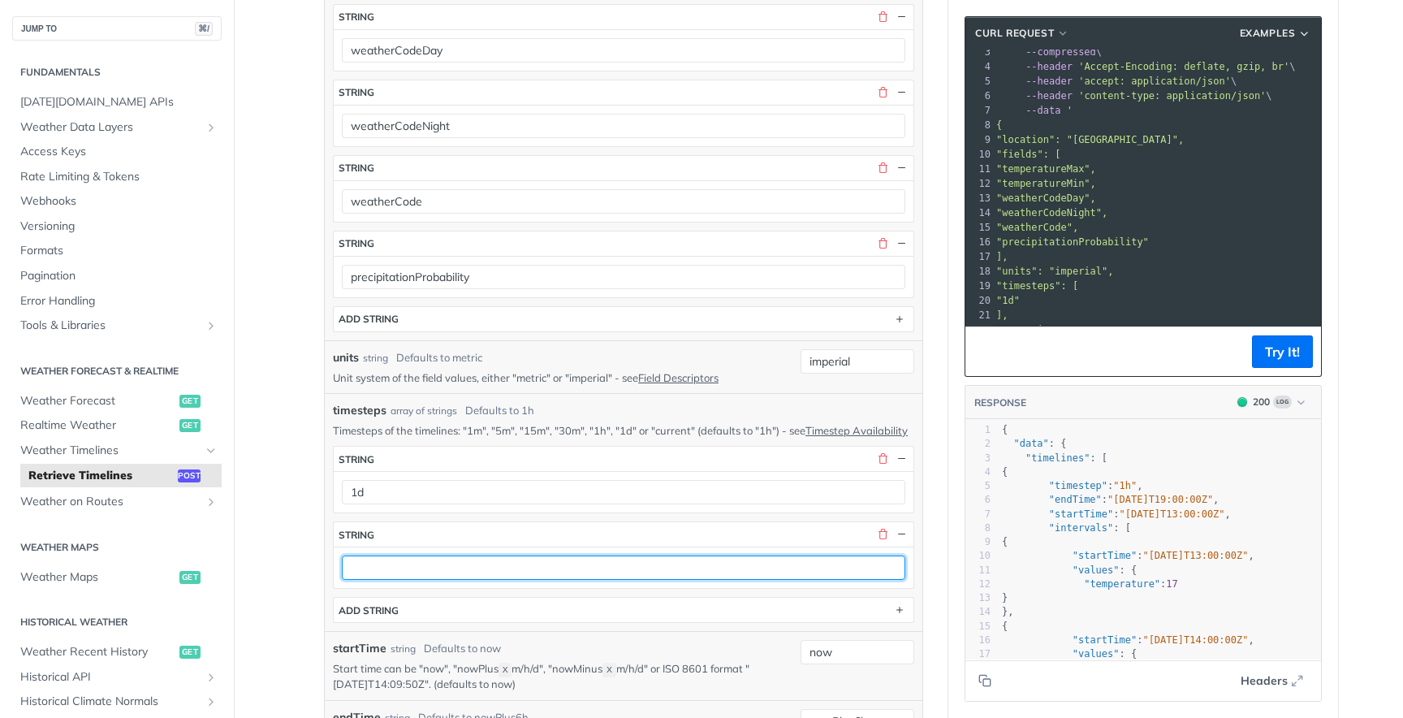
click at [572, 580] on input "text" at bounding box center [624, 567] width 564 height 24
type input "i"
type input "1h"
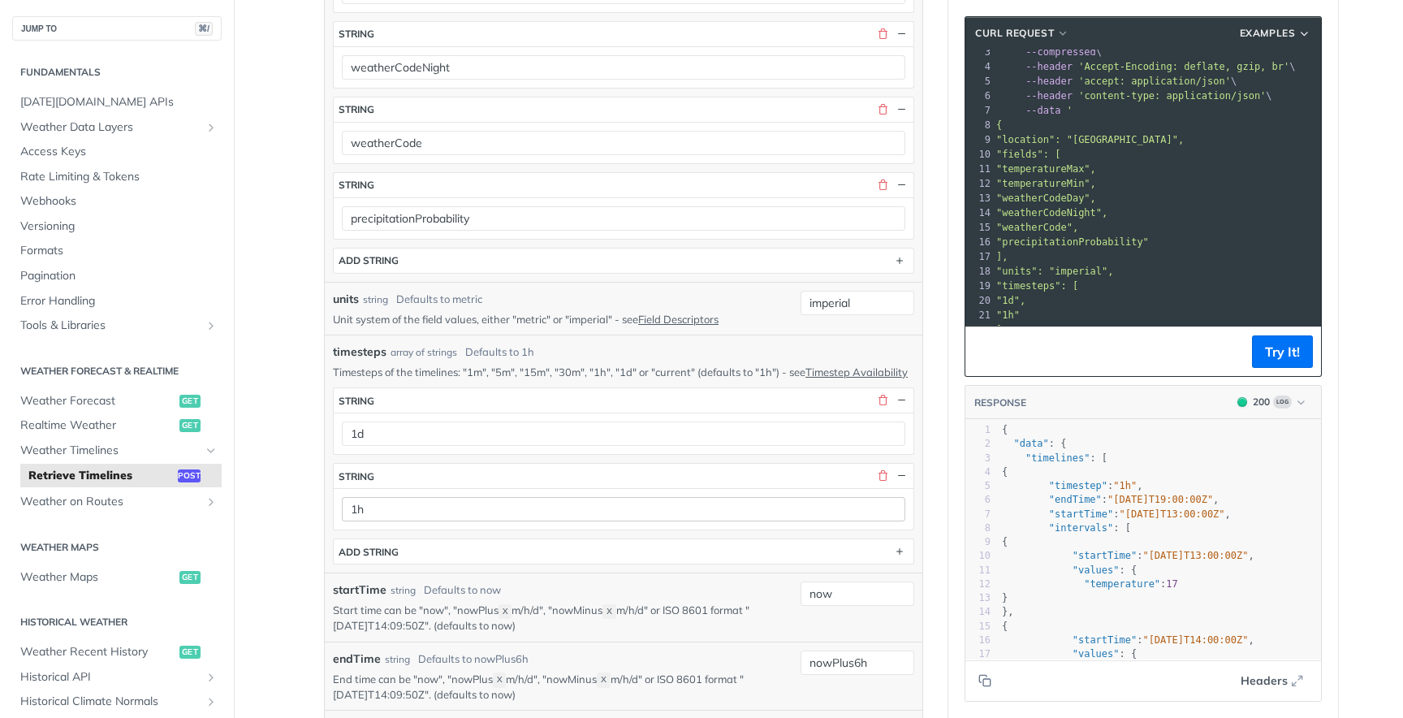
scroll to position [728, 0]
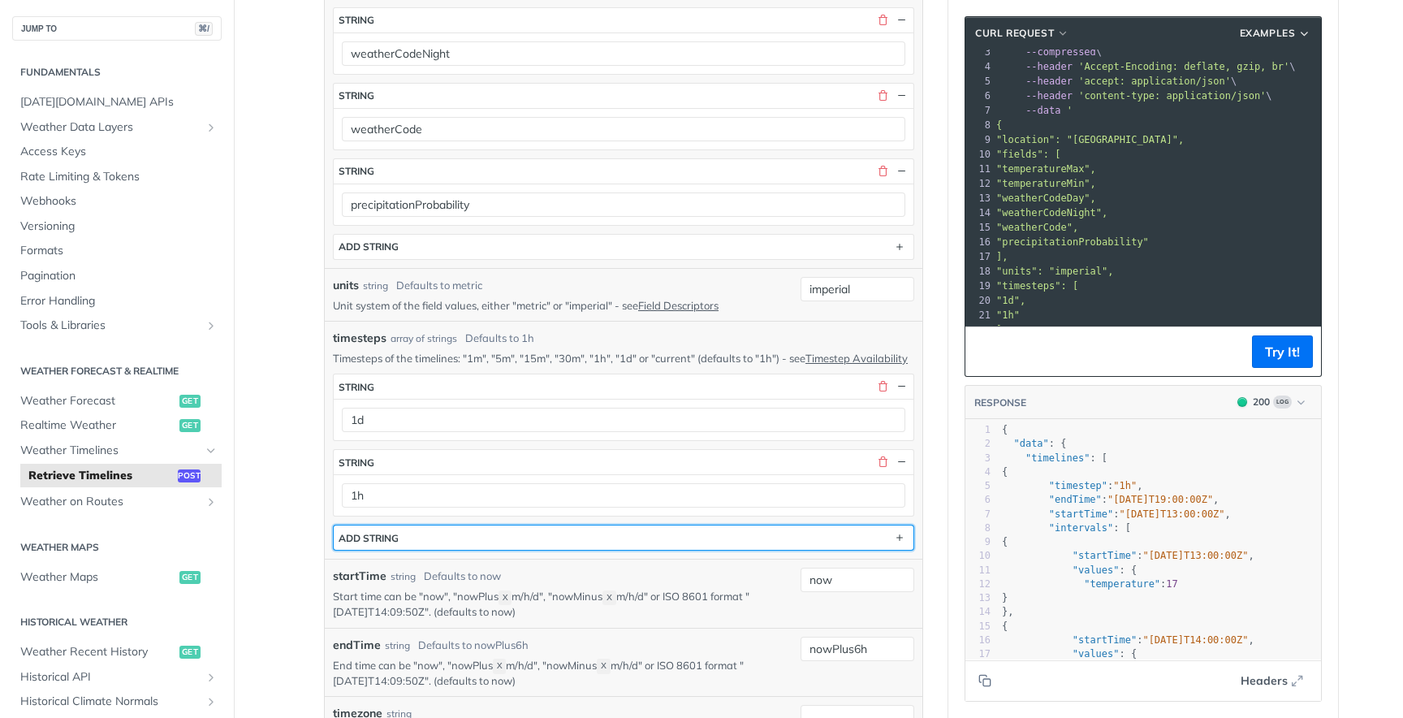
click at [559, 550] on button "ADD string" at bounding box center [624, 537] width 580 height 24
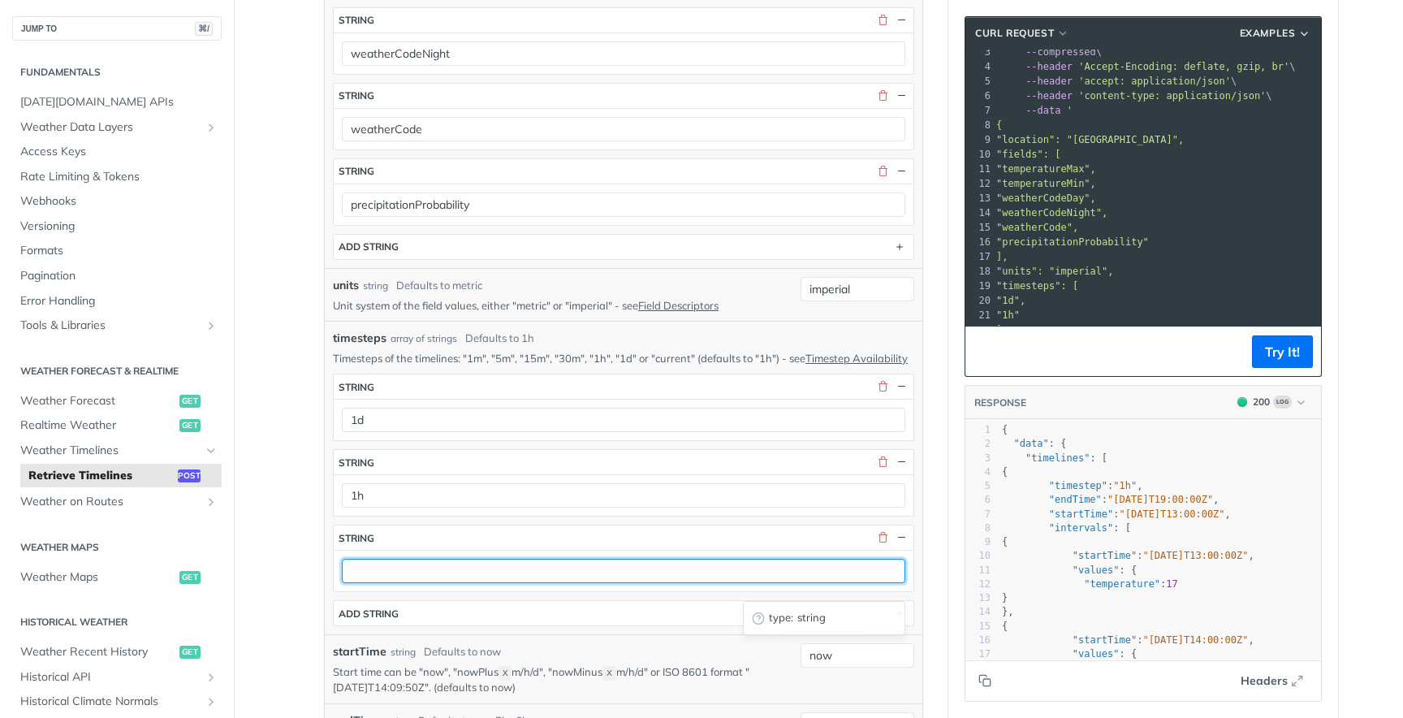
click at [496, 583] on input "text" at bounding box center [624, 571] width 564 height 24
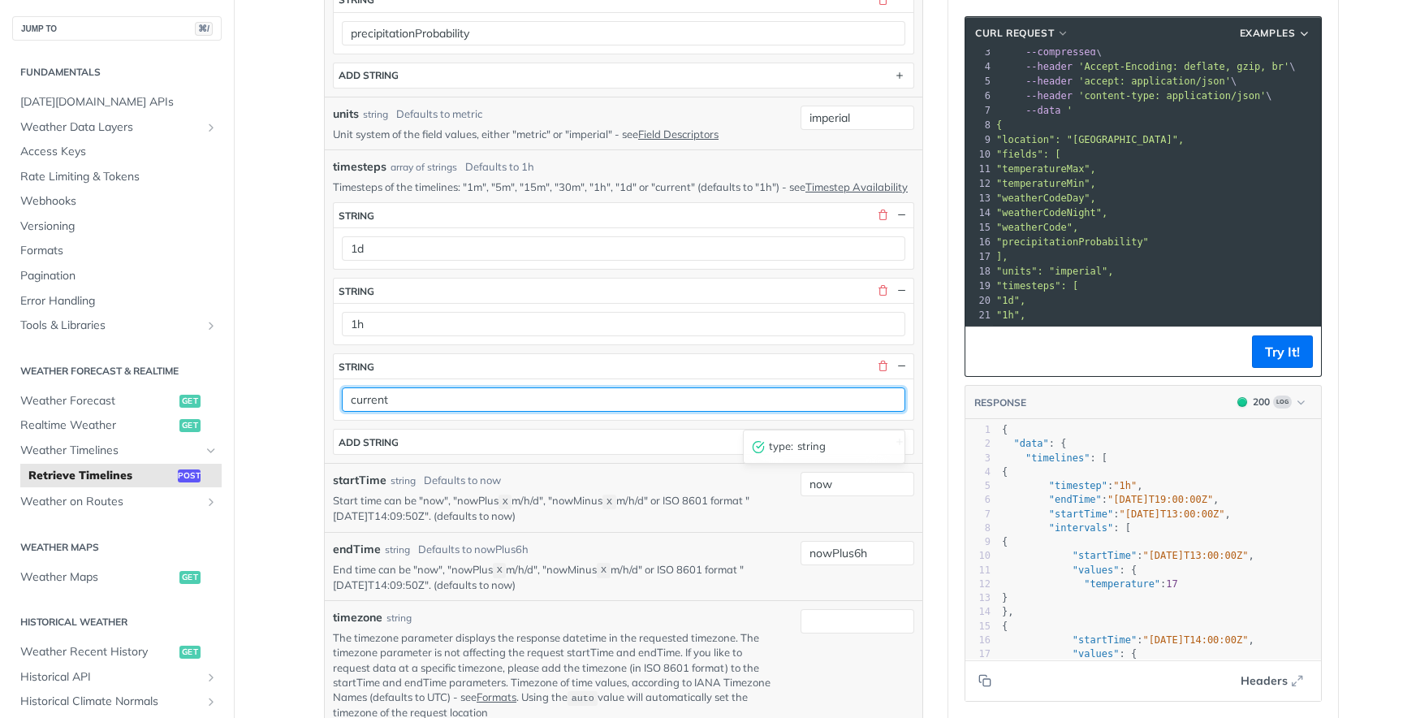
type input "current"
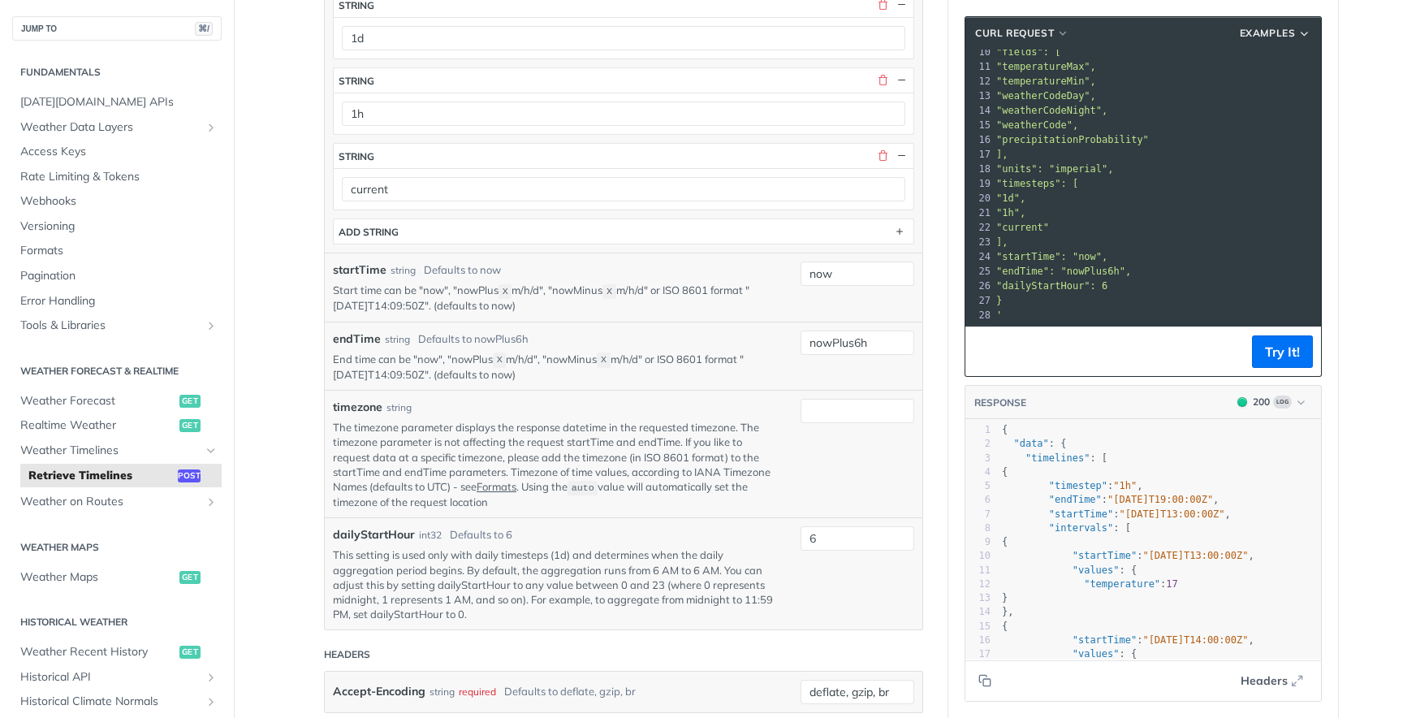
scroll to position [1117, 0]
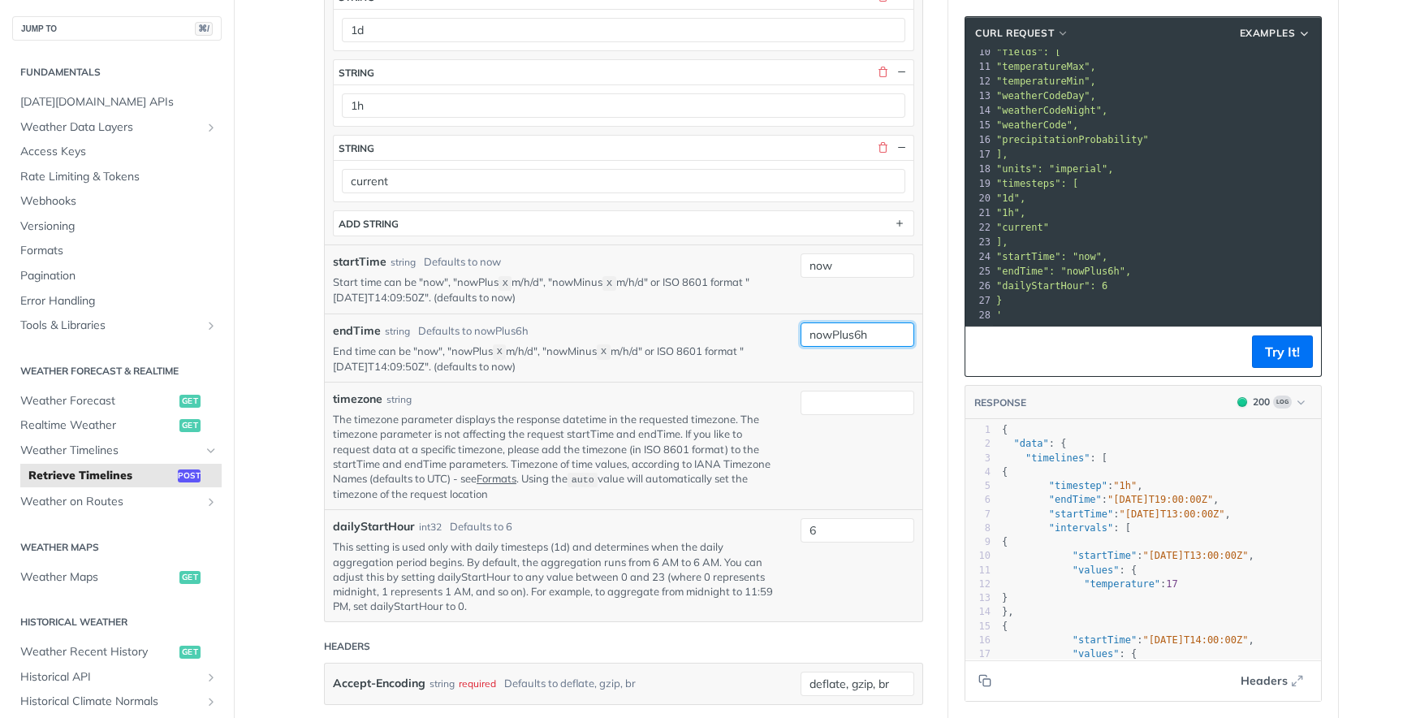
click at [847, 347] on input "nowPlus6h" at bounding box center [858, 334] width 114 height 24
paste input "5d"
type input "nowPlus5d"
click at [824, 415] on input "timezone" at bounding box center [858, 403] width 114 height 24
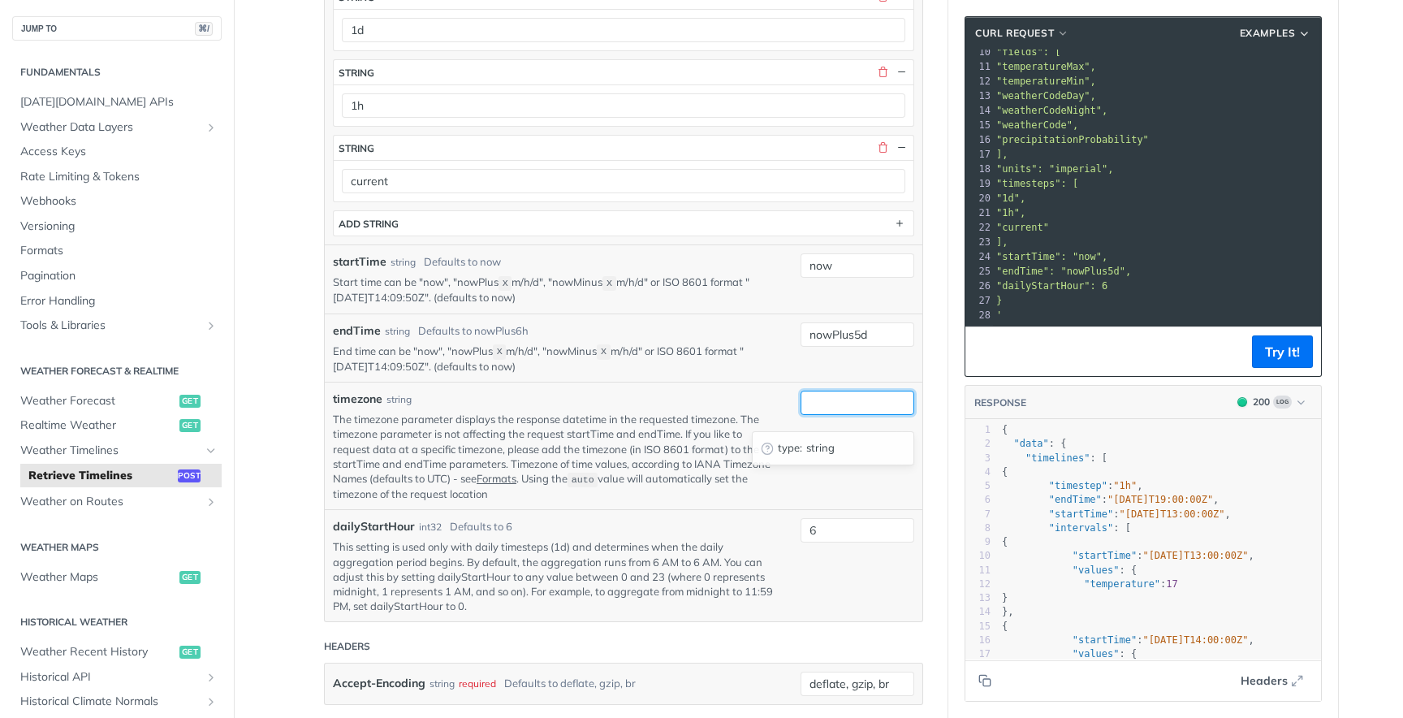
paste input "America/New_York"
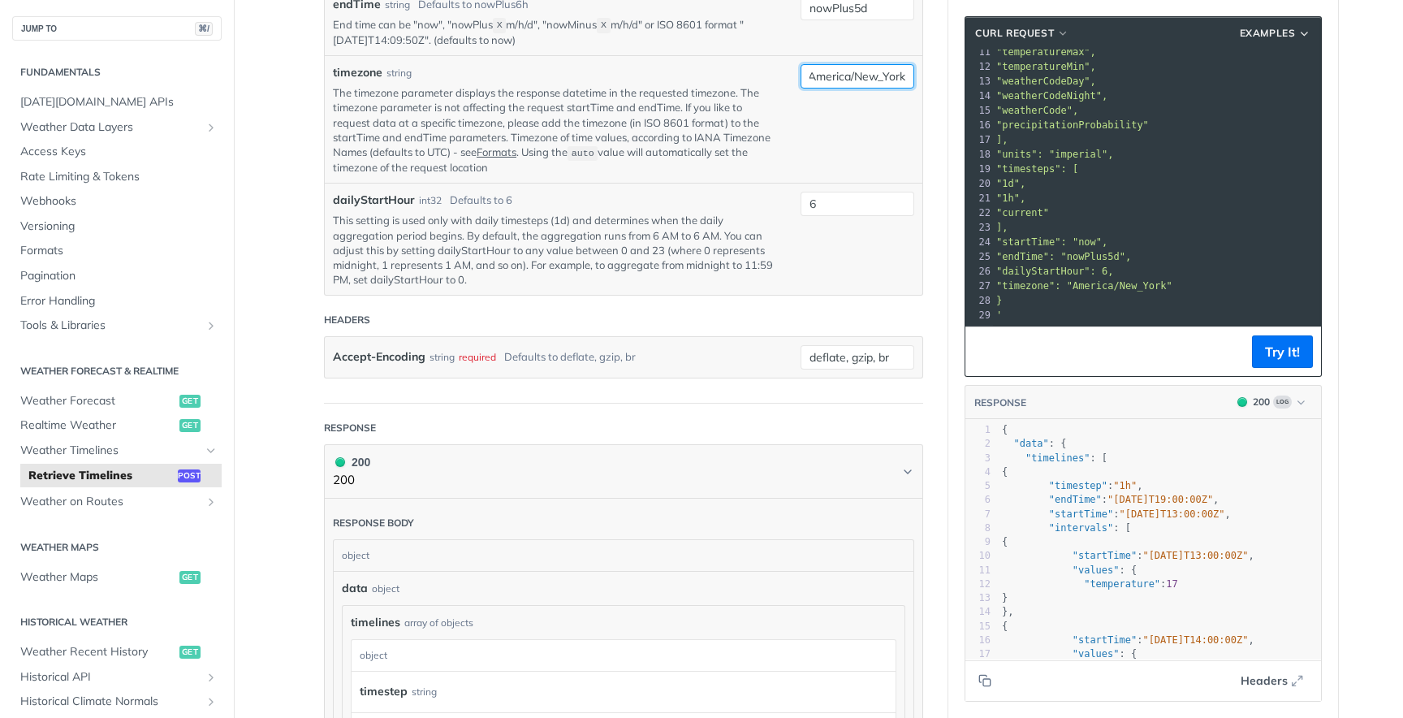
scroll to position [1461, 0]
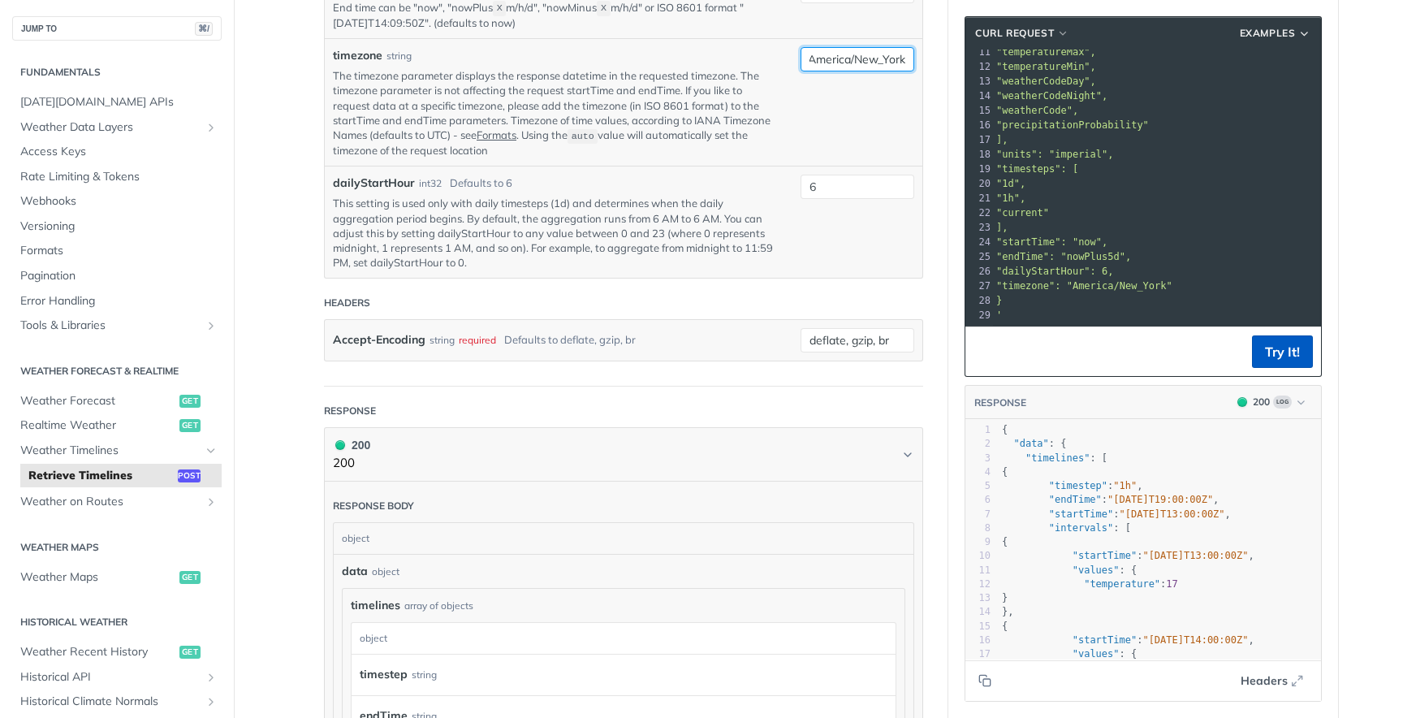
type input "America/New_York"
click at [1281, 352] on button "Try It!" at bounding box center [1282, 351] width 61 height 32
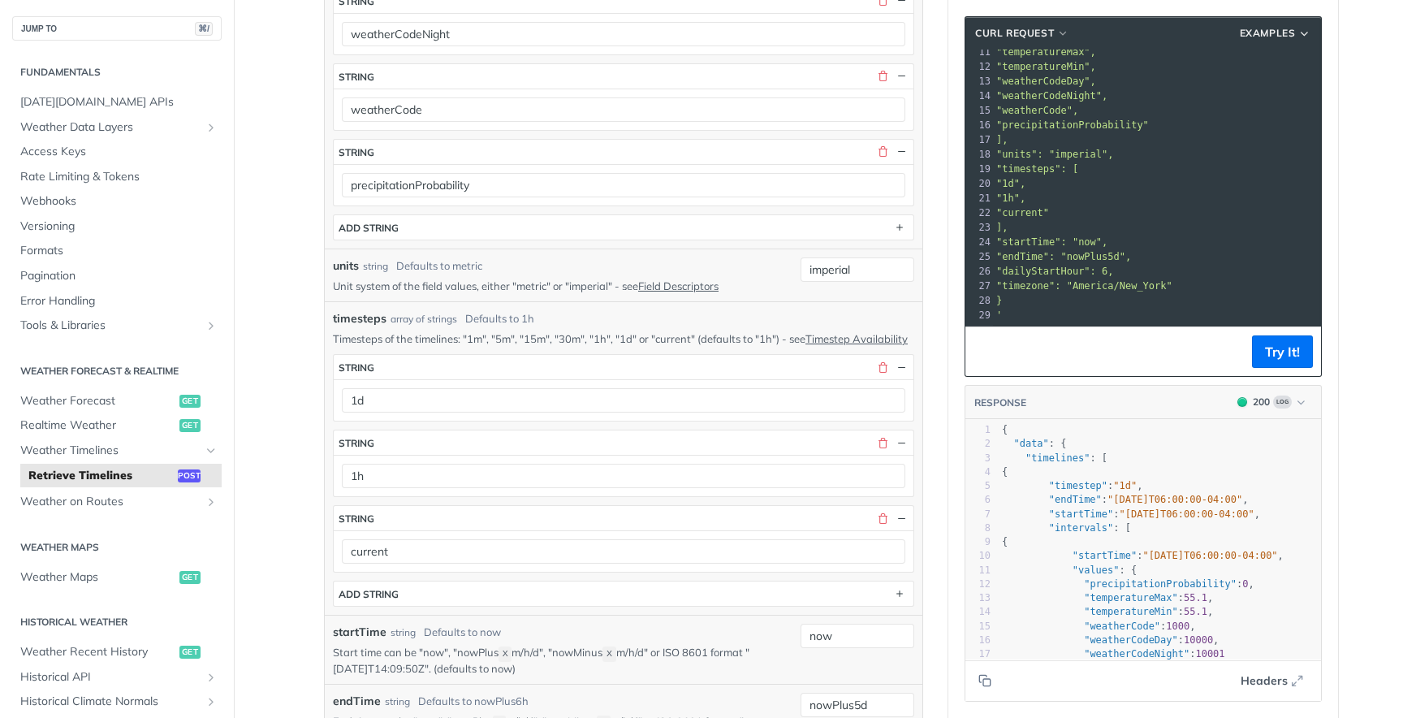
scroll to position [757, 0]
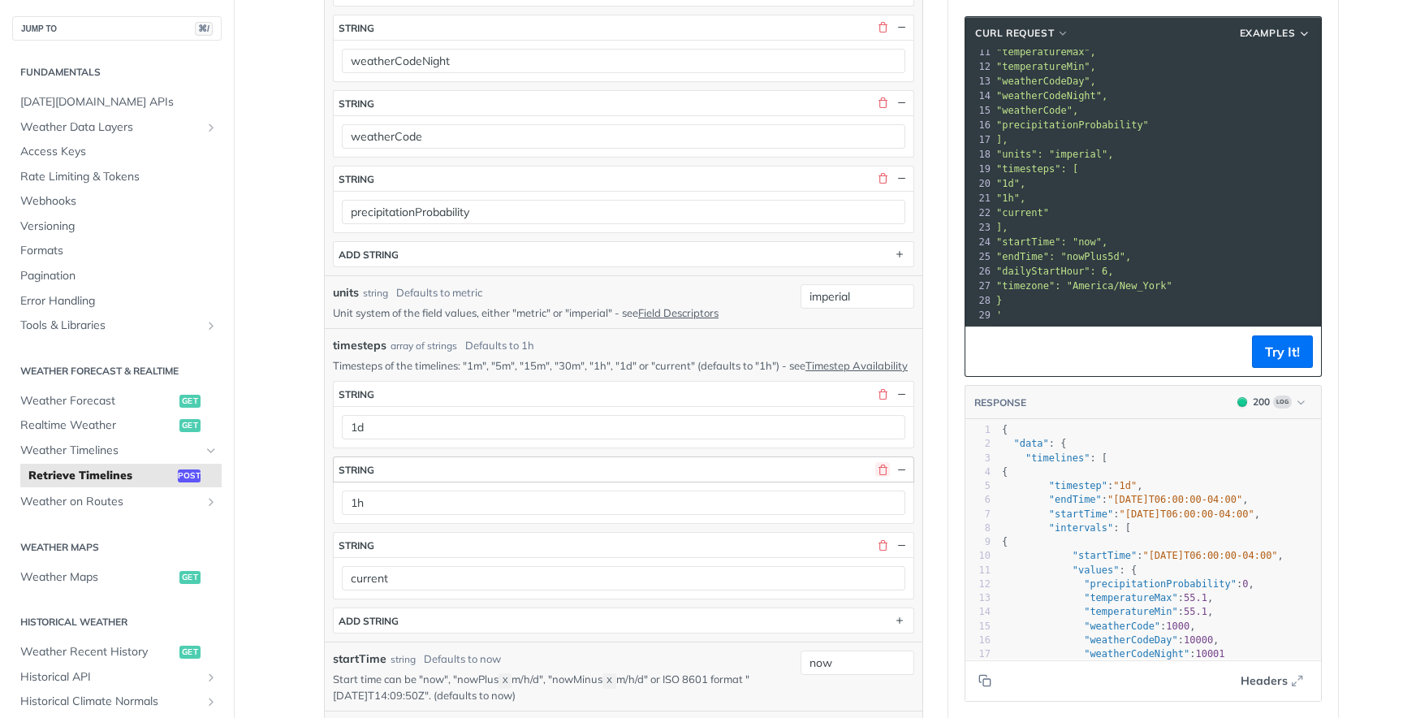
click at [881, 477] on button "button" at bounding box center [882, 469] width 15 height 15
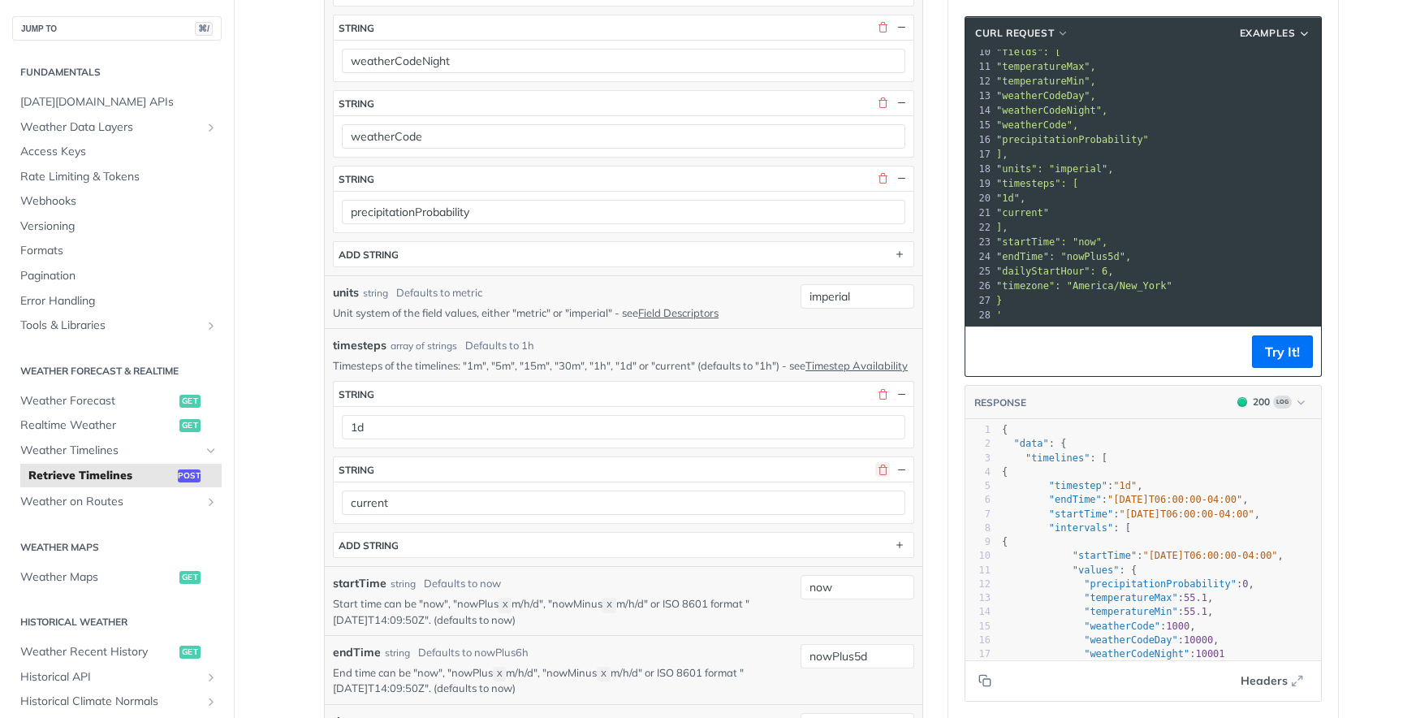
click at [881, 477] on button "button" at bounding box center [882, 469] width 15 height 15
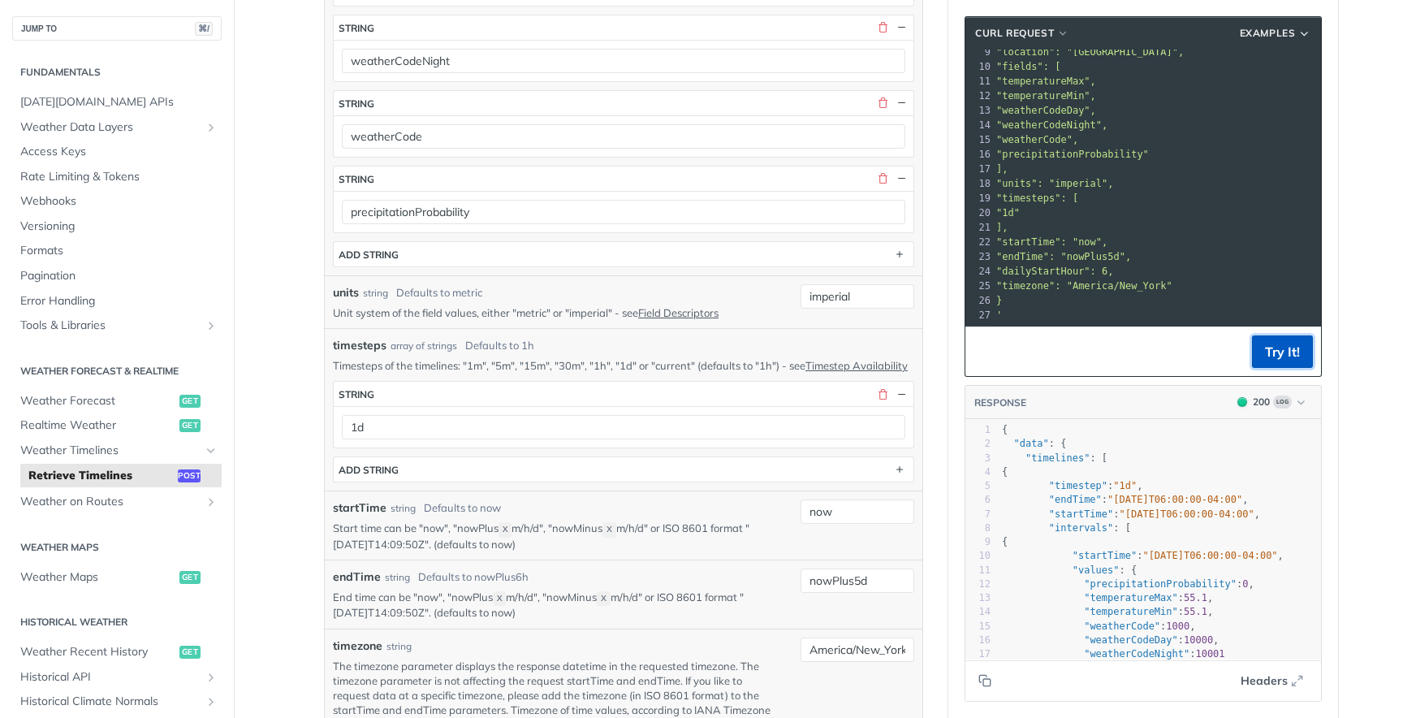
click at [1281, 343] on button "Try It!" at bounding box center [1282, 351] width 61 height 32
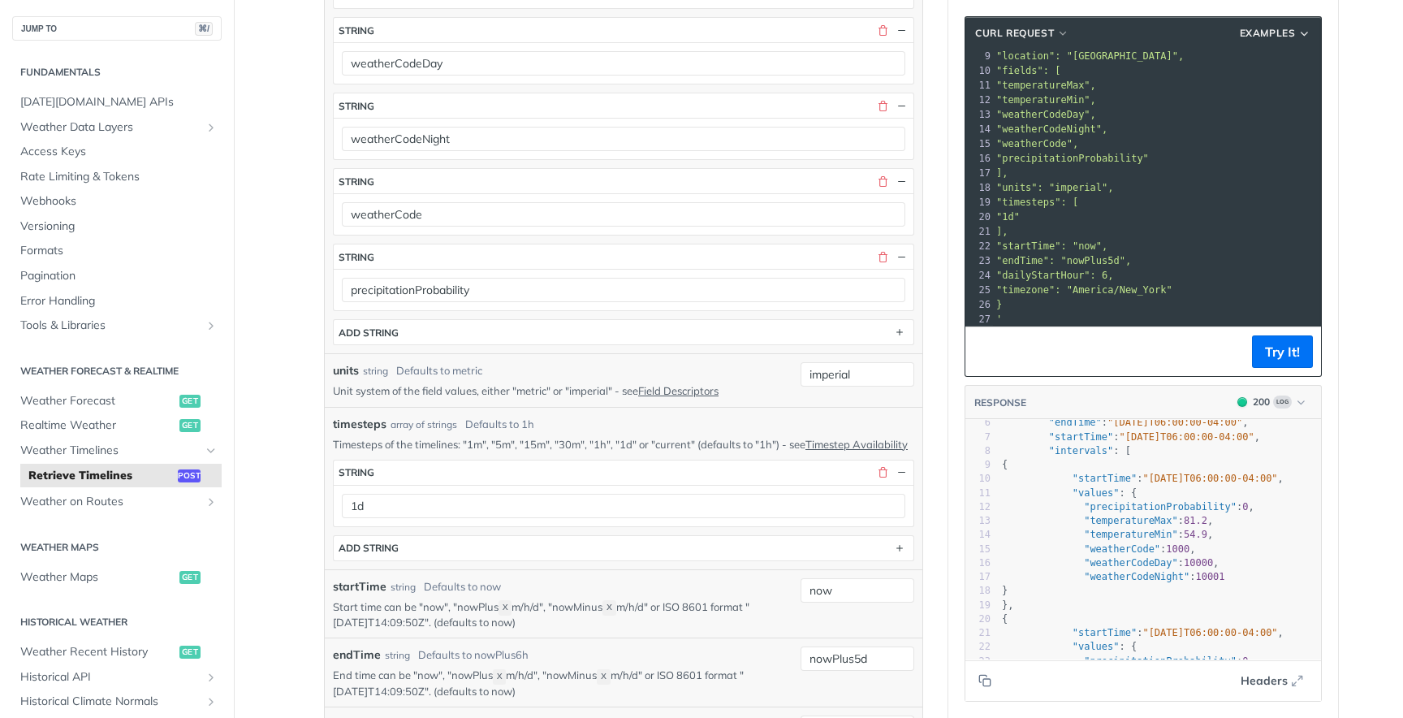
scroll to position [122, 0]
drag, startPoint x: 1007, startPoint y: 270, endPoint x: 1130, endPoint y: 271, distance: 122.6
click at [1130, 271] on pre ""dailyStartHour": 6," at bounding box center [1262, 271] width 539 height 15
copy span ""dailyStartHour": 6,"
click at [1104, 258] on span ""endTime": "nowPlus5d"," at bounding box center [1063, 256] width 135 height 11
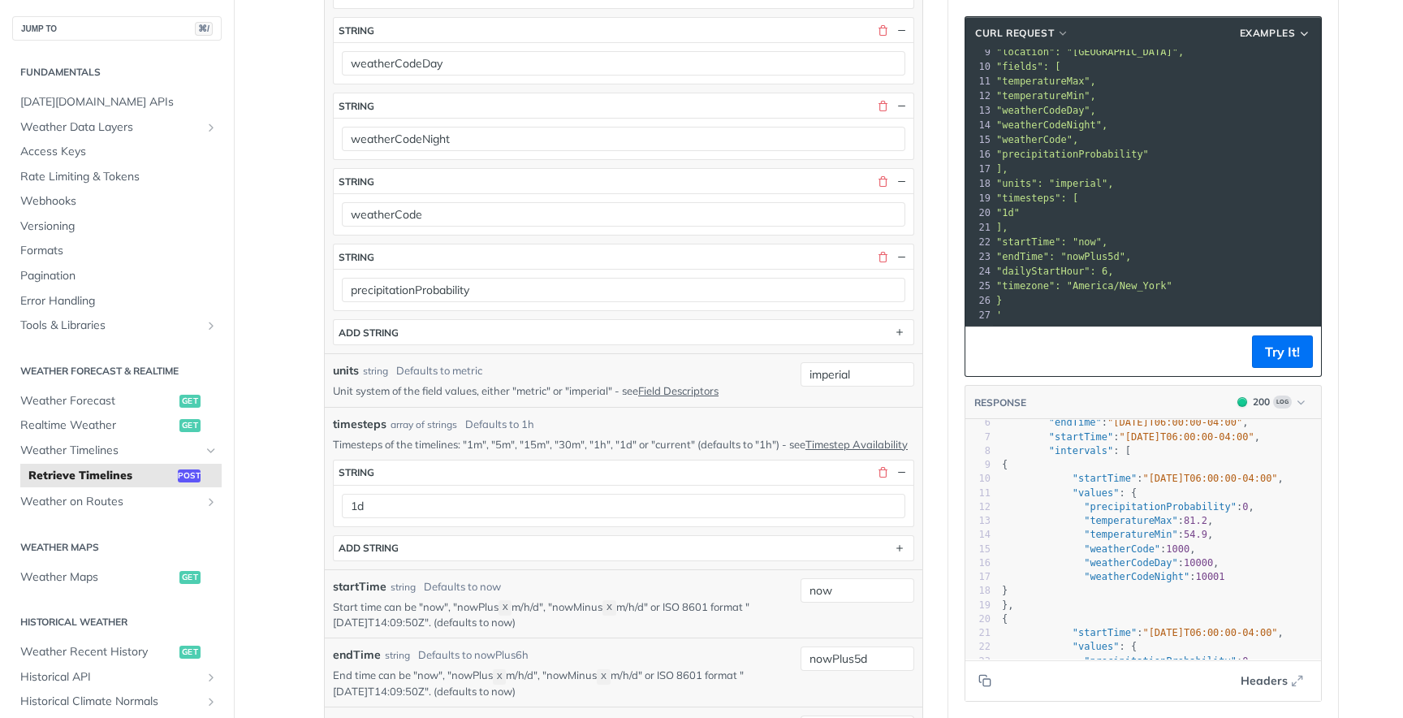
click at [1058, 270] on span ""dailyStartHour": 6," at bounding box center [1055, 271] width 118 height 11
copy span "dailyStartHour"
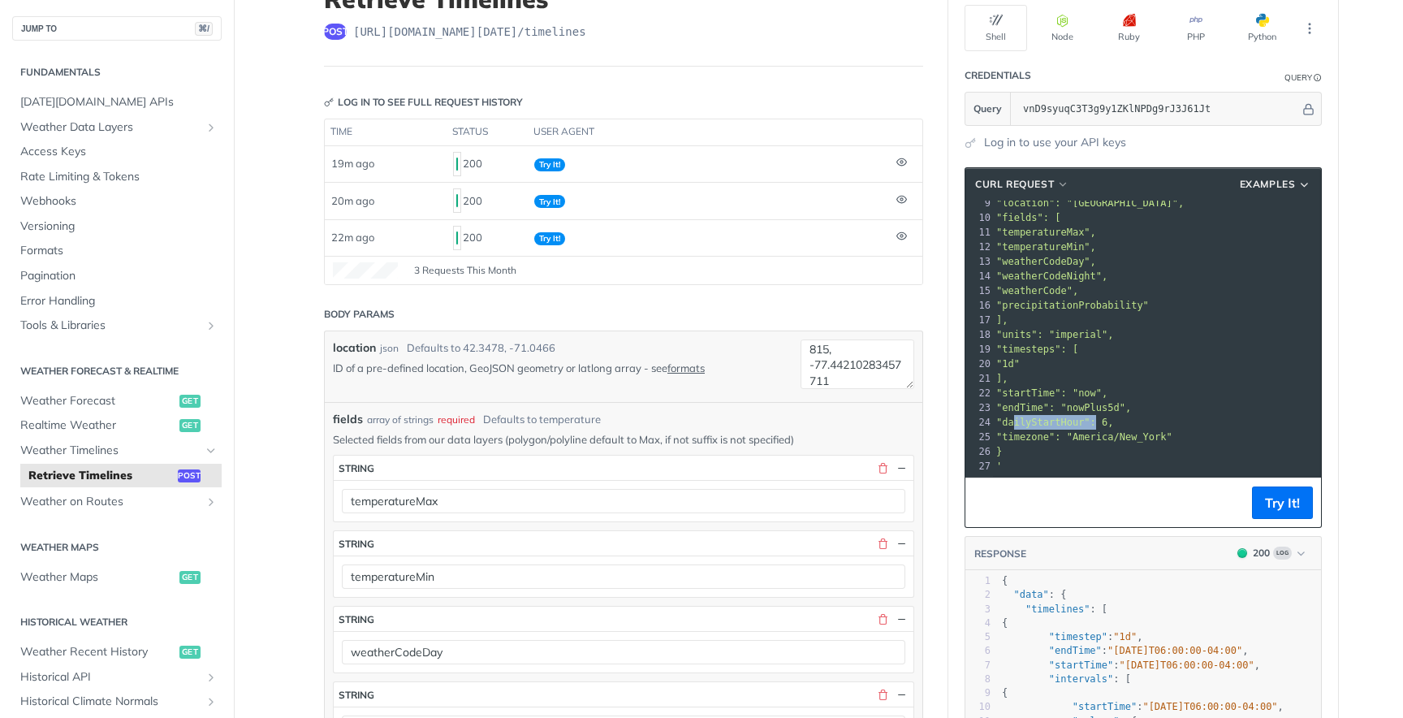
scroll to position [123, 0]
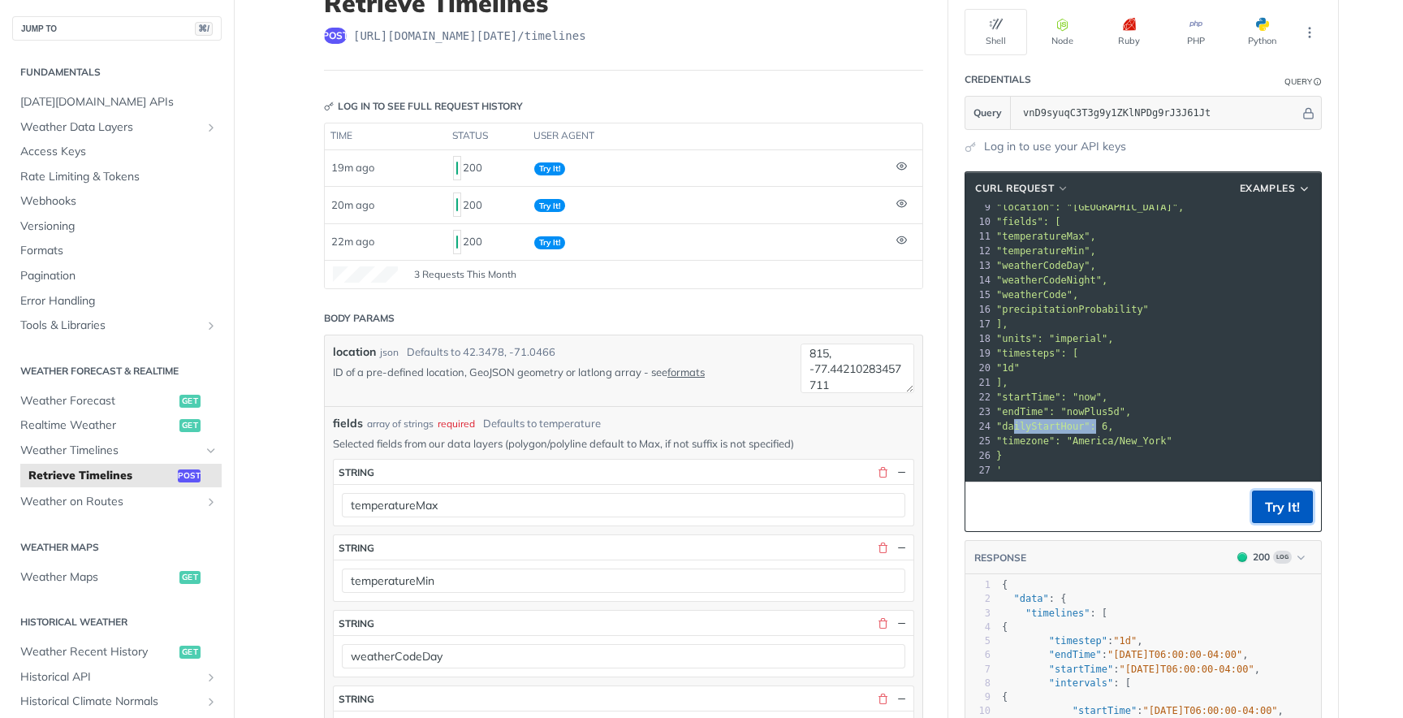
click at [1286, 510] on button "Try It!" at bounding box center [1282, 506] width 61 height 32
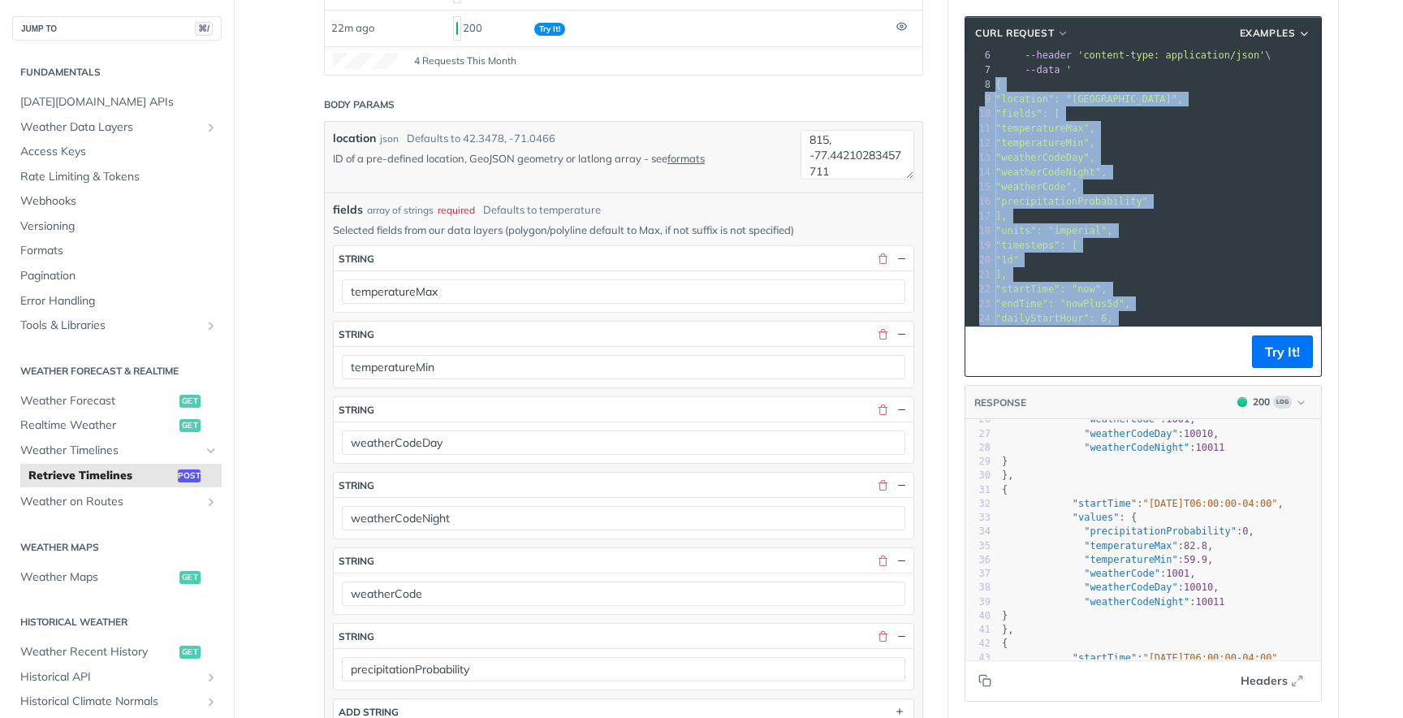
scroll to position [125, 1]
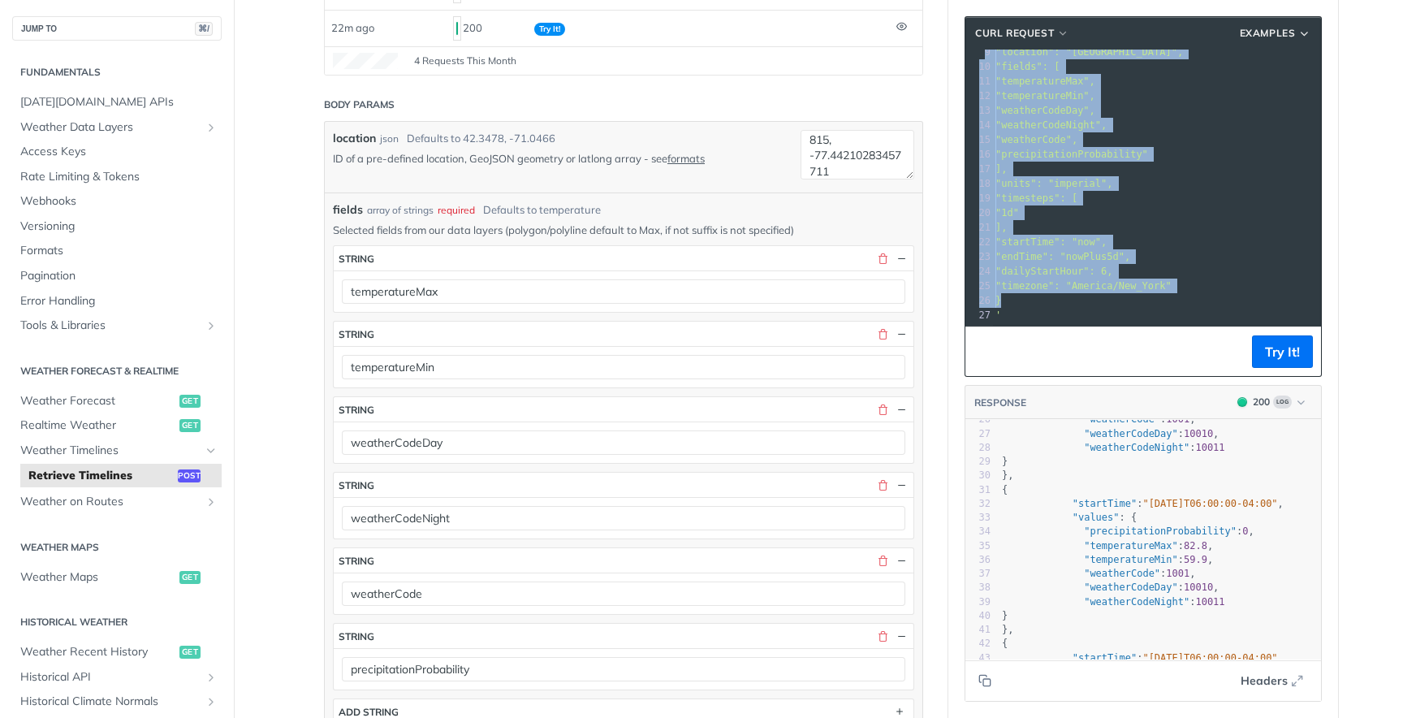
drag, startPoint x: 996, startPoint y: 160, endPoint x: 1032, endPoint y: 296, distance: 140.4
click at [1032, 296] on div "1 curl --request POST \ 2 --url '[URL][DOMAIN_NAME][DATE]' \ 3 --compressed \ 4…" at bounding box center [1261, 125] width 539 height 395
copy div "{ 9 "location": "[GEOGRAPHIC_DATA]", 10 "fields": [ 11 "temperatureMax", 12 "te…"
